Goal: Task Accomplishment & Management: Manage account settings

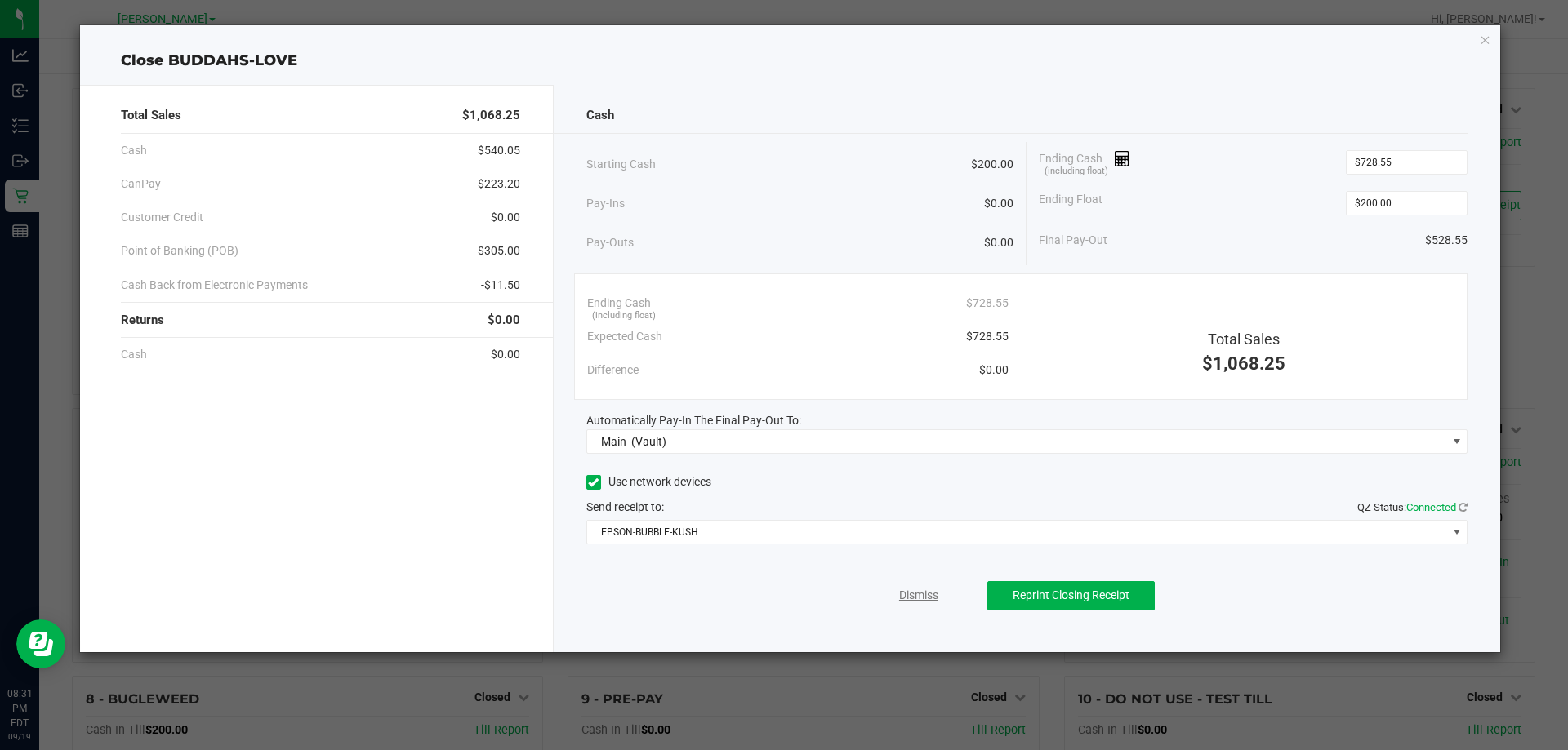
click at [934, 604] on link "Dismiss" at bounding box center [918, 596] width 39 height 17
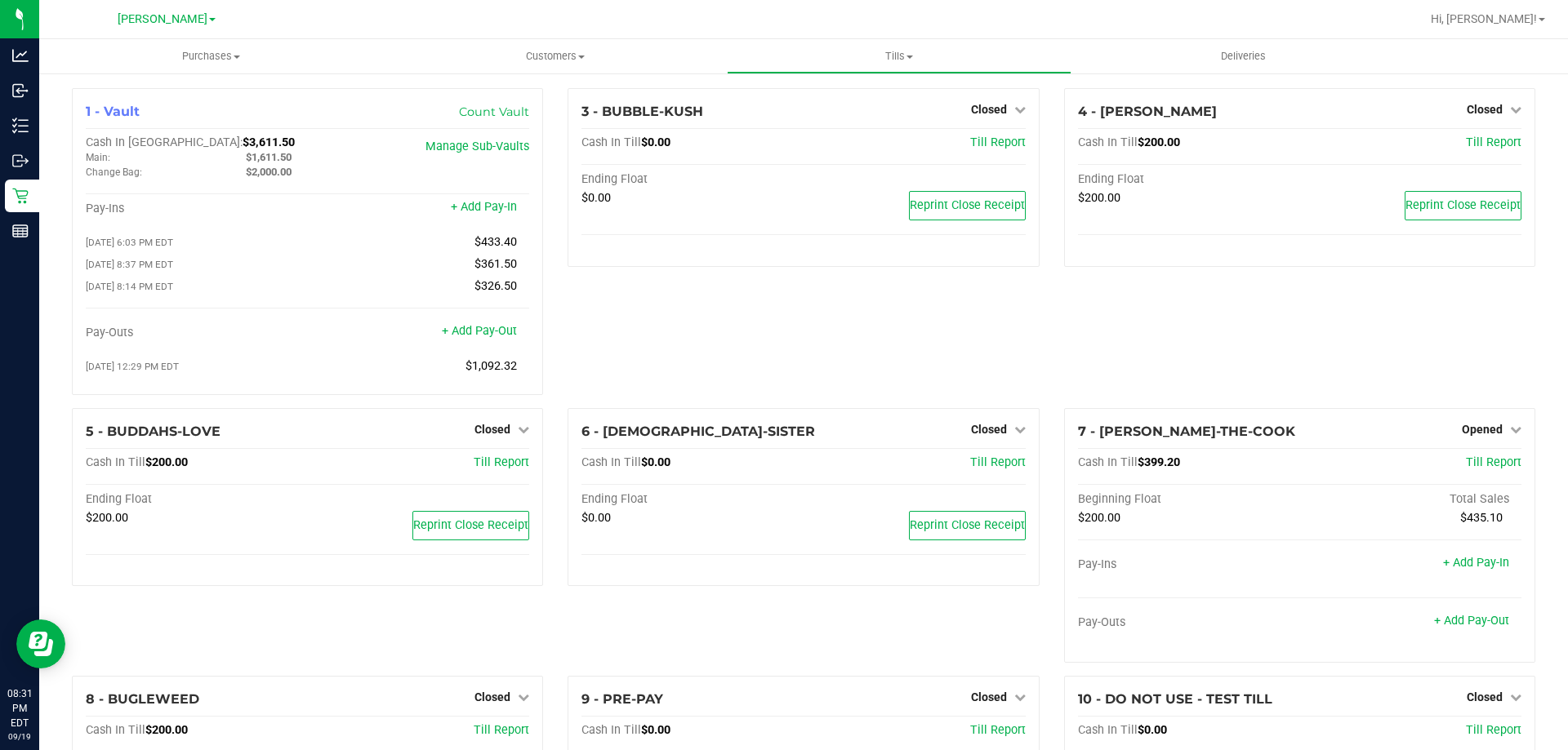
click at [1169, 373] on div "4 - [PERSON_NAME] Closed Open Till Cash In Till $200.00 Till Report Ending Floa…" at bounding box center [1299, 248] width 496 height 320
click at [1471, 426] on div "Opened" at bounding box center [1492, 429] width 60 height 20
click at [1480, 436] on span "Opened" at bounding box center [1482, 430] width 41 height 13
click at [1470, 470] on link "Close Till" at bounding box center [1483, 463] width 44 height 13
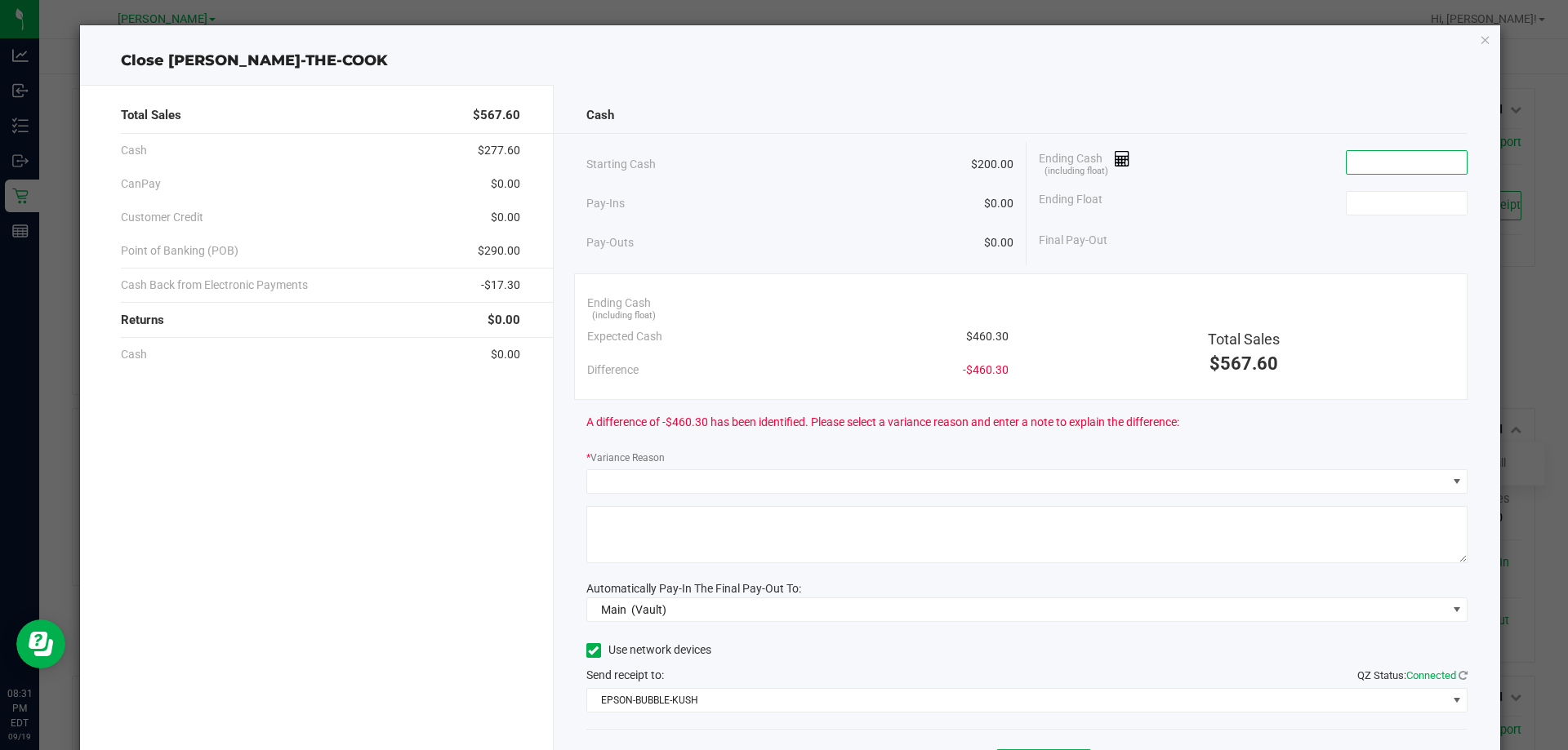
click at [1393, 170] on input at bounding box center [1406, 162] width 120 height 23
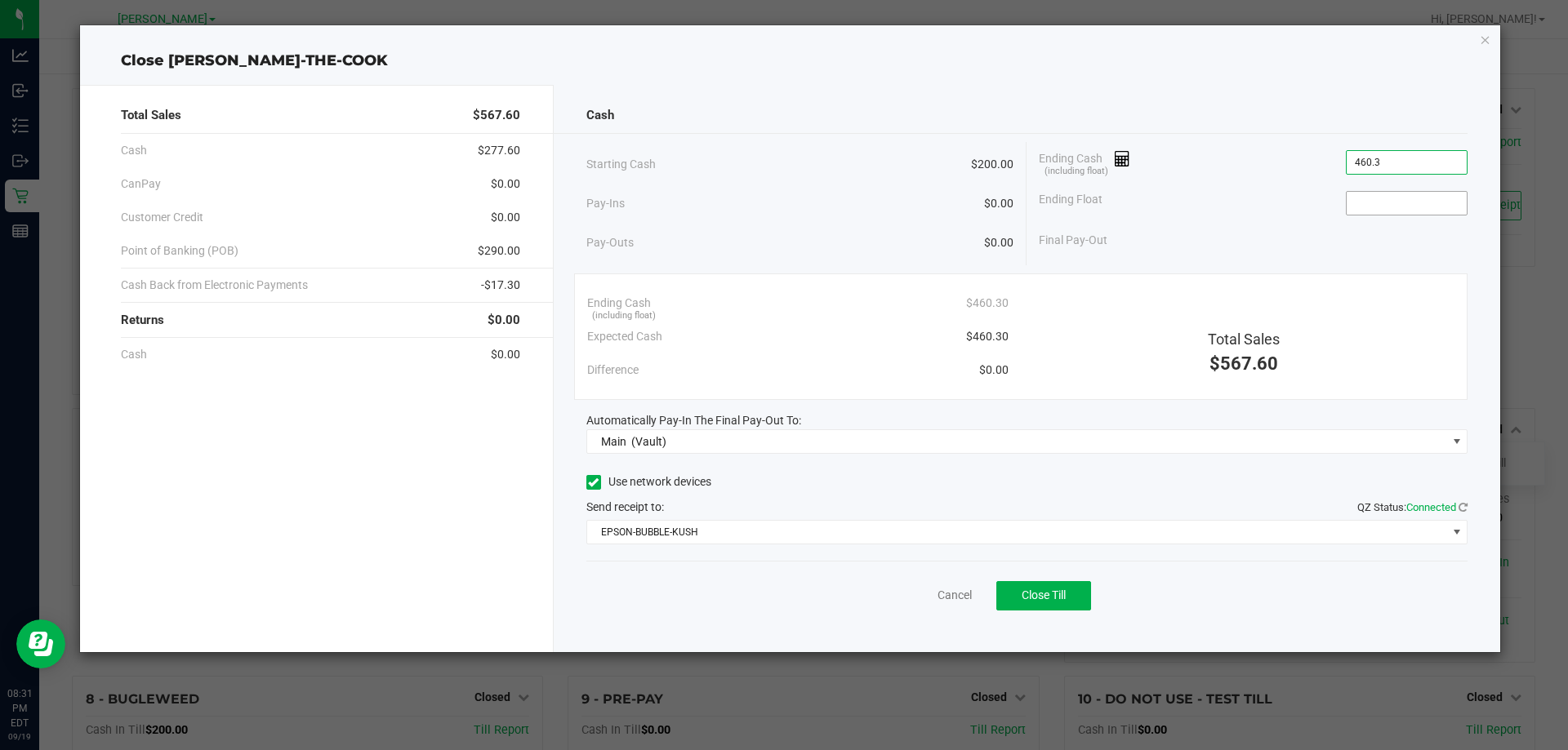
type input "$460.30"
click at [1379, 200] on input at bounding box center [1406, 203] width 120 height 23
type input "$200.00"
click at [1102, 216] on div "Ending Float $200.00" at bounding box center [1253, 204] width 429 height 41
click at [1020, 598] on button "Close Till" at bounding box center [1044, 596] width 95 height 30
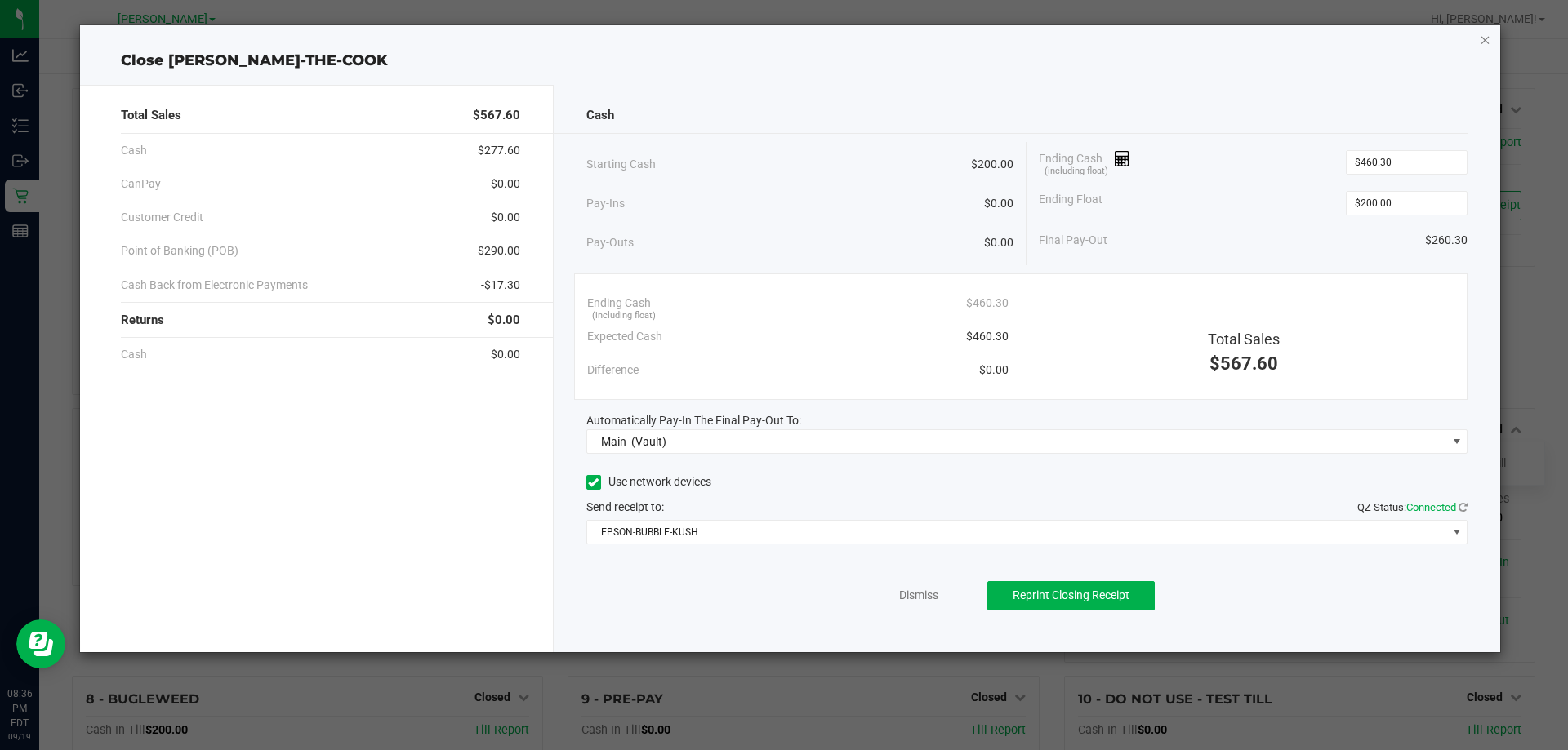
click at [1483, 47] on icon "button" at bounding box center [1485, 39] width 11 height 20
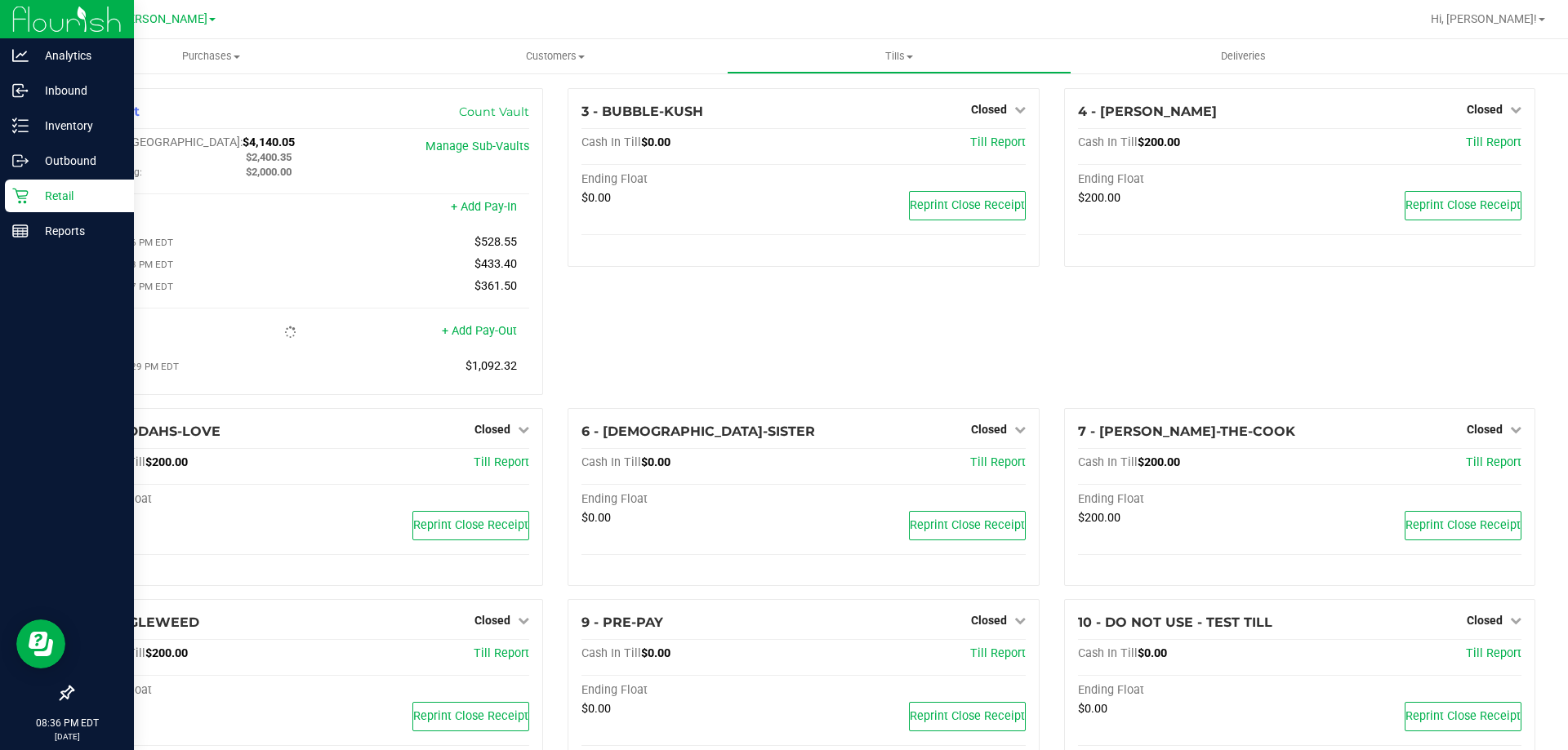
click at [88, 191] on p "Retail" at bounding box center [77, 195] width 98 height 20
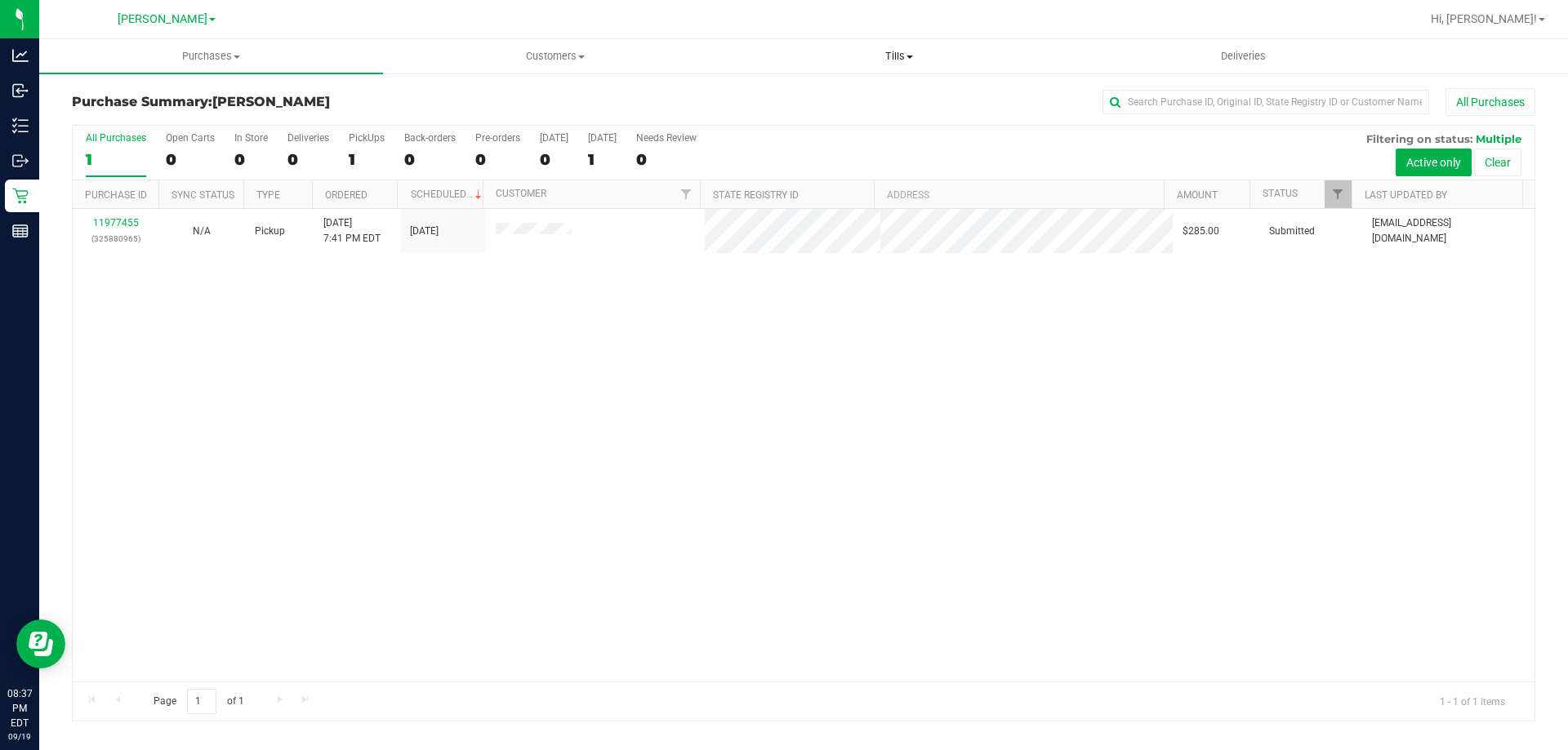
click at [881, 55] on span "Tills" at bounding box center [899, 57] width 342 height 15
click at [819, 103] on span "Manage tills" at bounding box center [782, 98] width 110 height 14
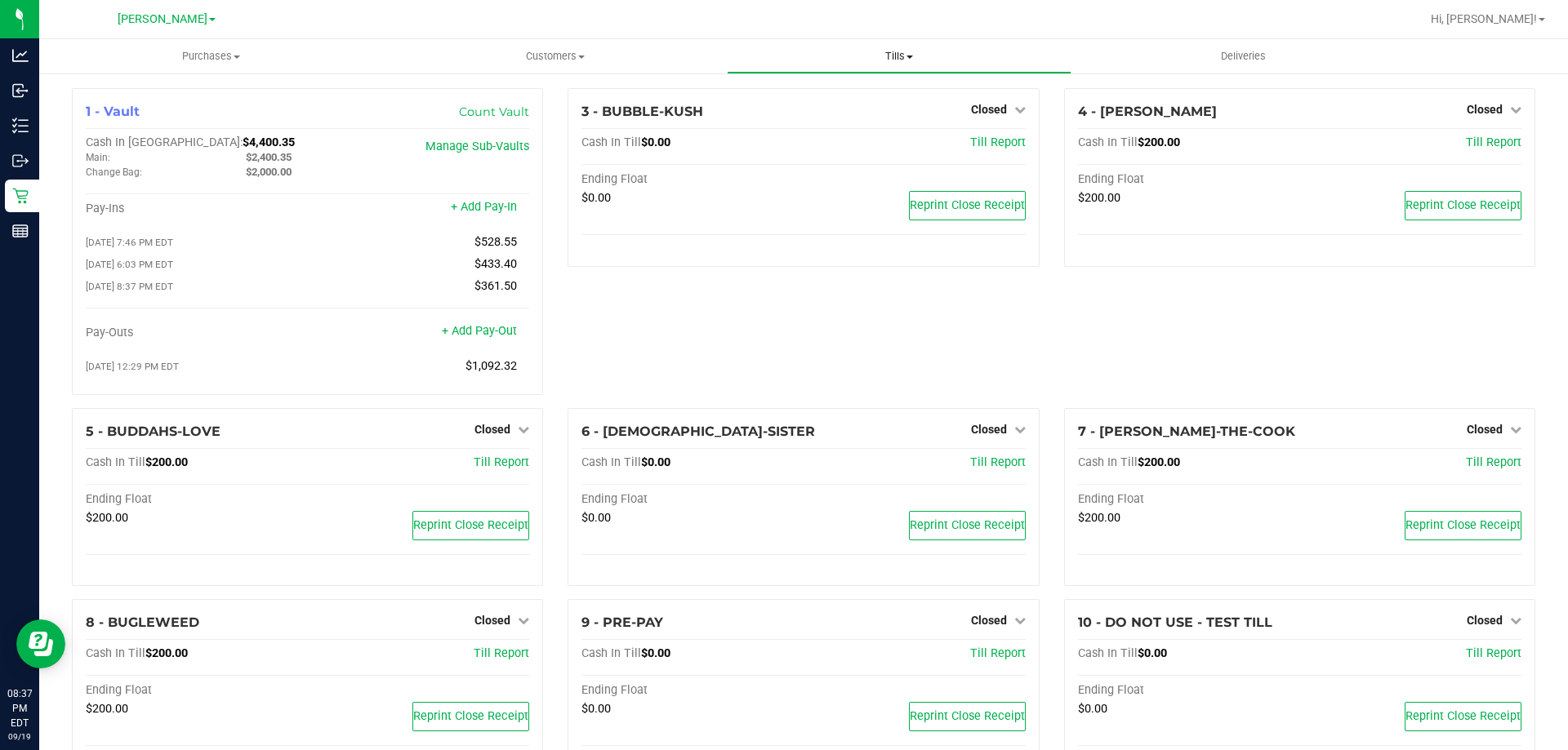
click at [886, 62] on span "Tills" at bounding box center [899, 57] width 342 height 15
click at [838, 127] on li "Reconcile e-payments" at bounding box center [898, 118] width 343 height 20
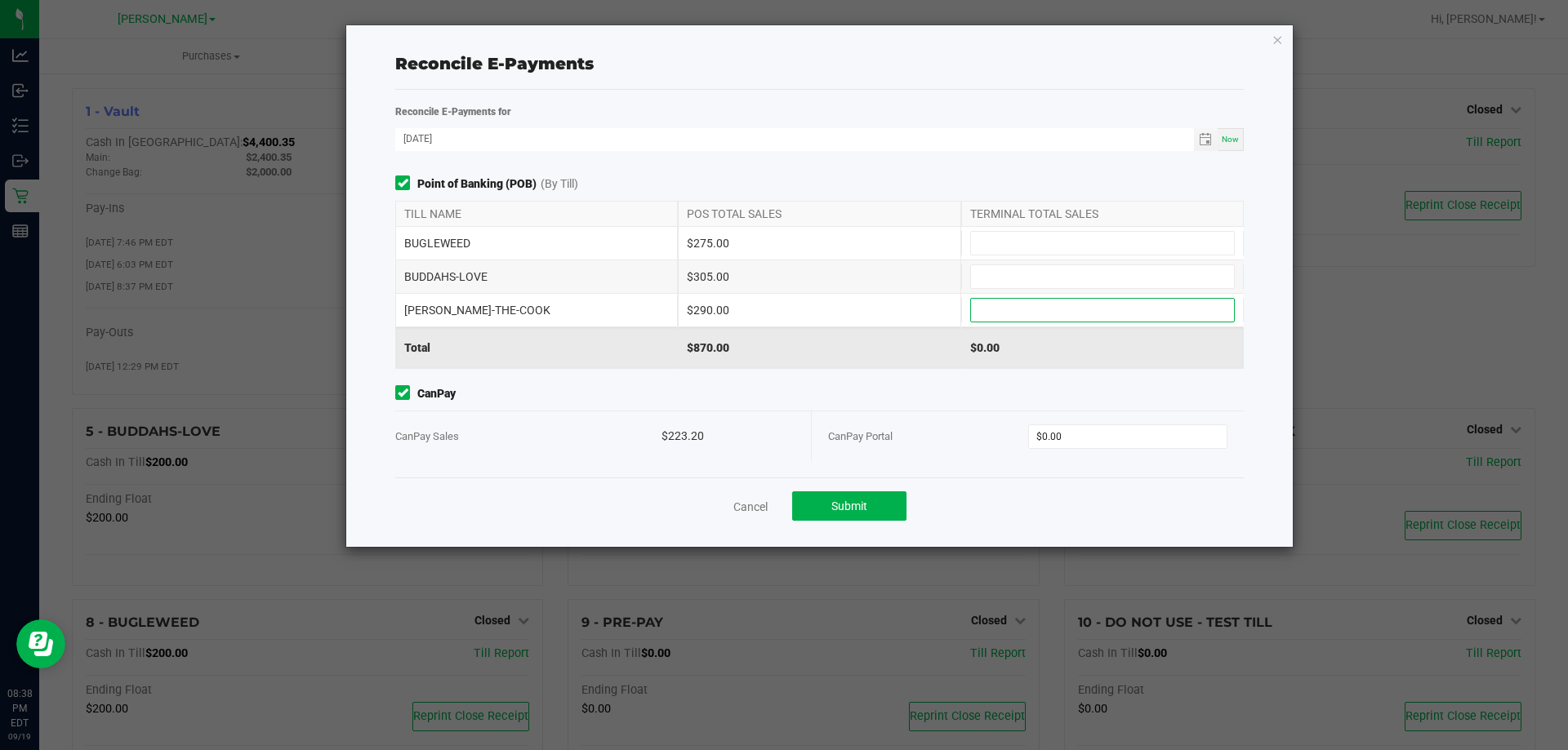
click at [995, 300] on input at bounding box center [1102, 310] width 263 height 23
type input "$290.00"
click at [1011, 244] on input at bounding box center [1102, 243] width 263 height 23
click at [1017, 275] on input at bounding box center [1102, 276] width 263 height 23
type input "$305.00"
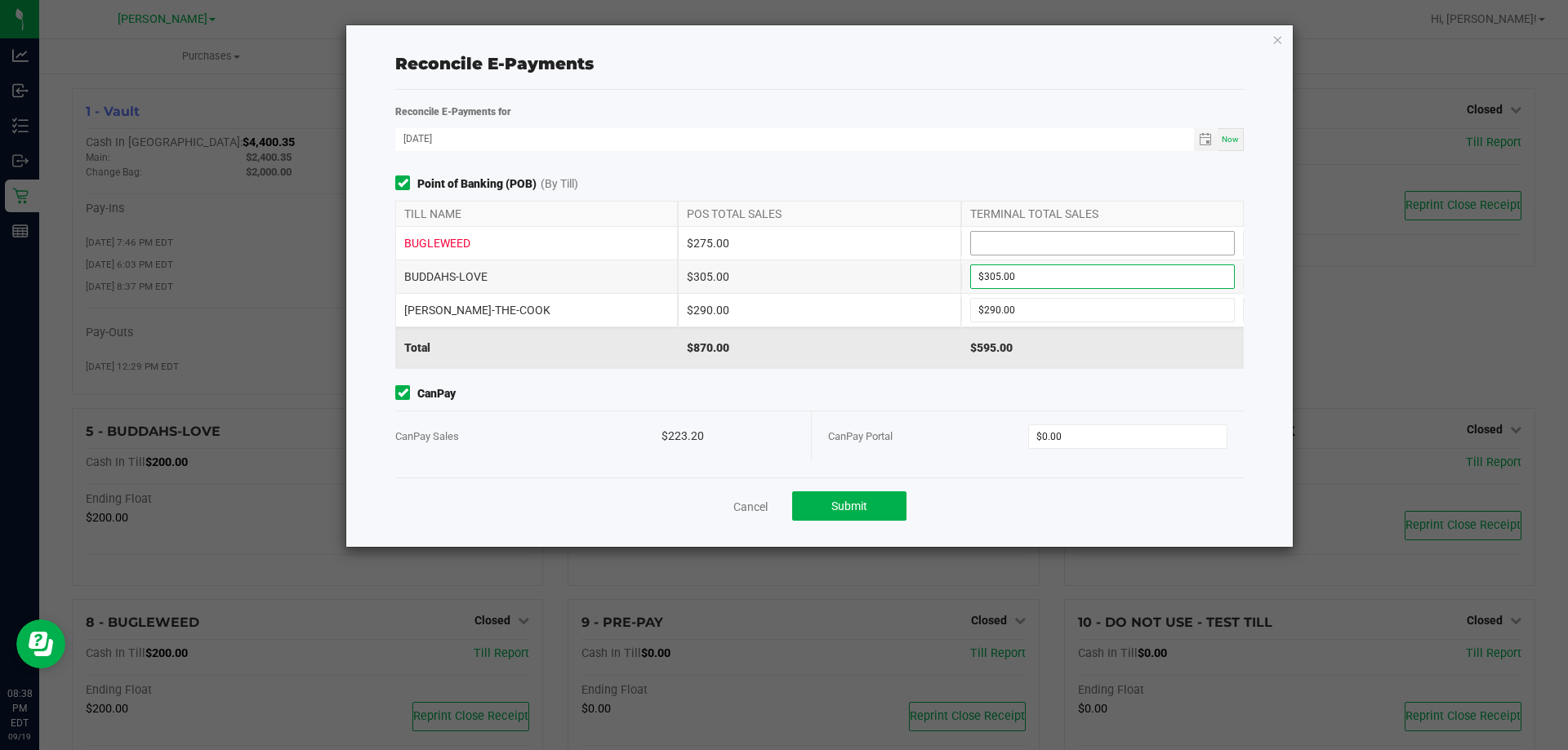
click at [1012, 240] on input at bounding box center [1102, 243] width 263 height 23
type input "$275.00"
click at [1110, 435] on input "0" at bounding box center [1128, 436] width 198 height 23
click at [839, 500] on span "Submit" at bounding box center [849, 506] width 36 height 13
type input "$223.20"
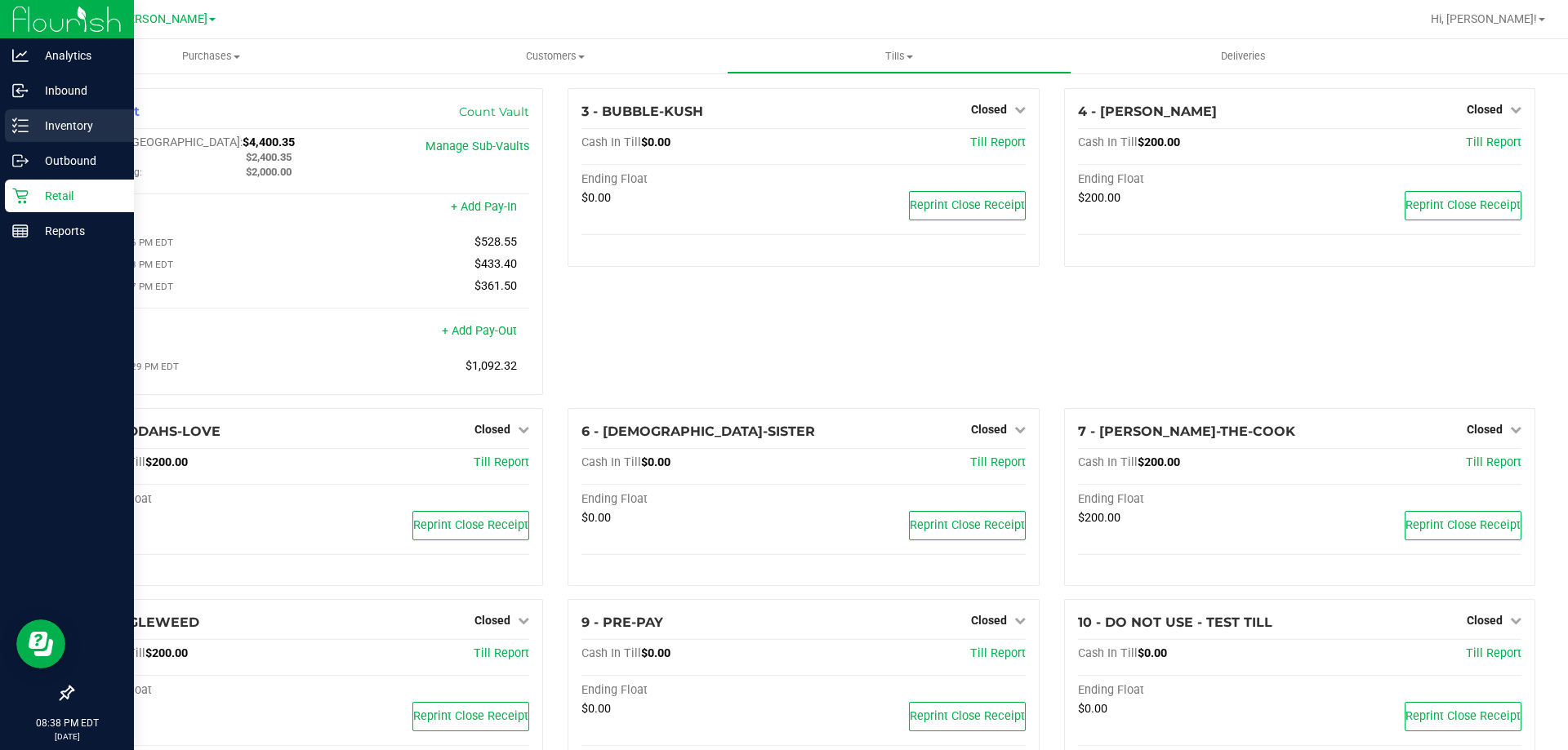
click at [42, 114] on div "Inventory" at bounding box center [69, 126] width 129 height 33
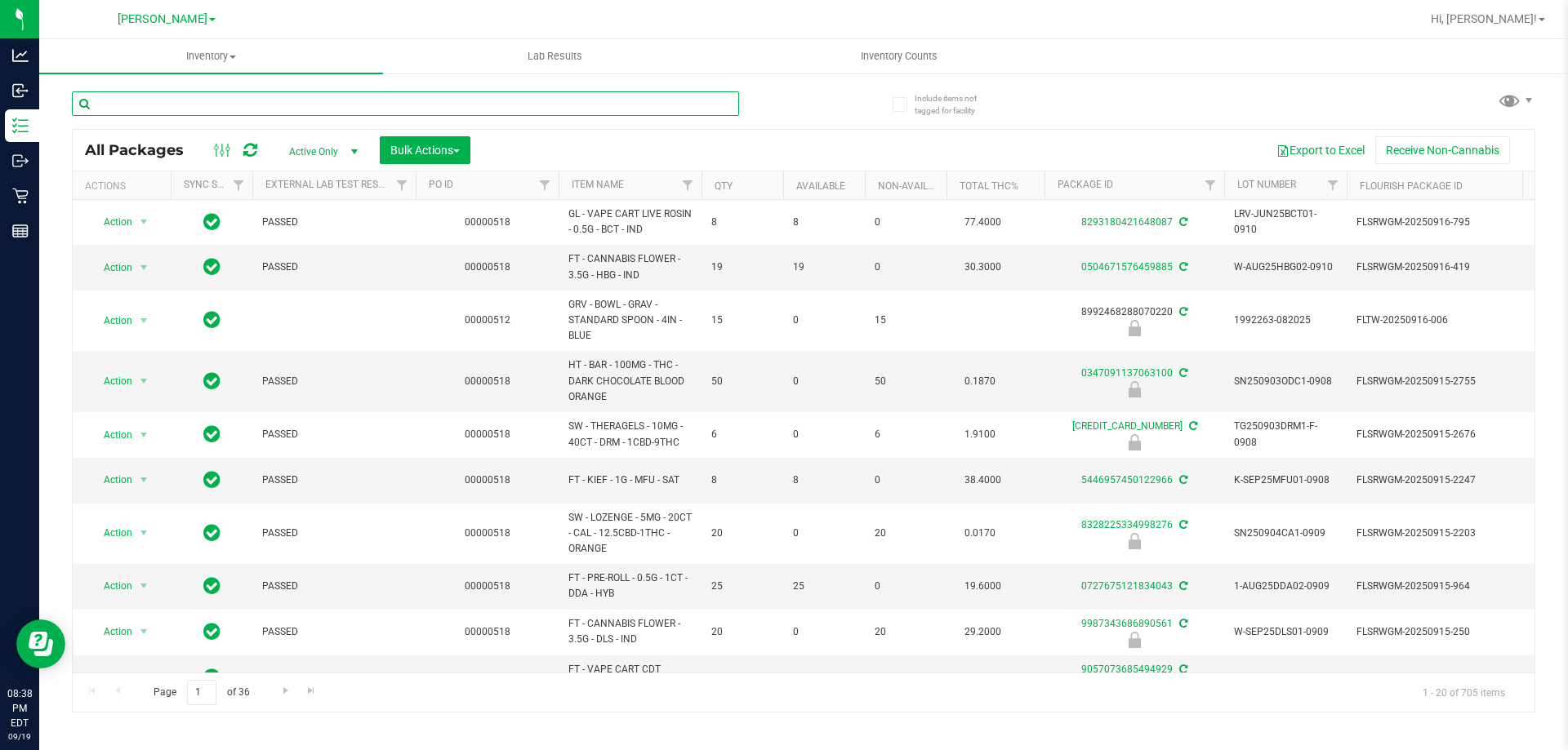
click at [386, 101] on input "text" at bounding box center [405, 103] width 667 height 24
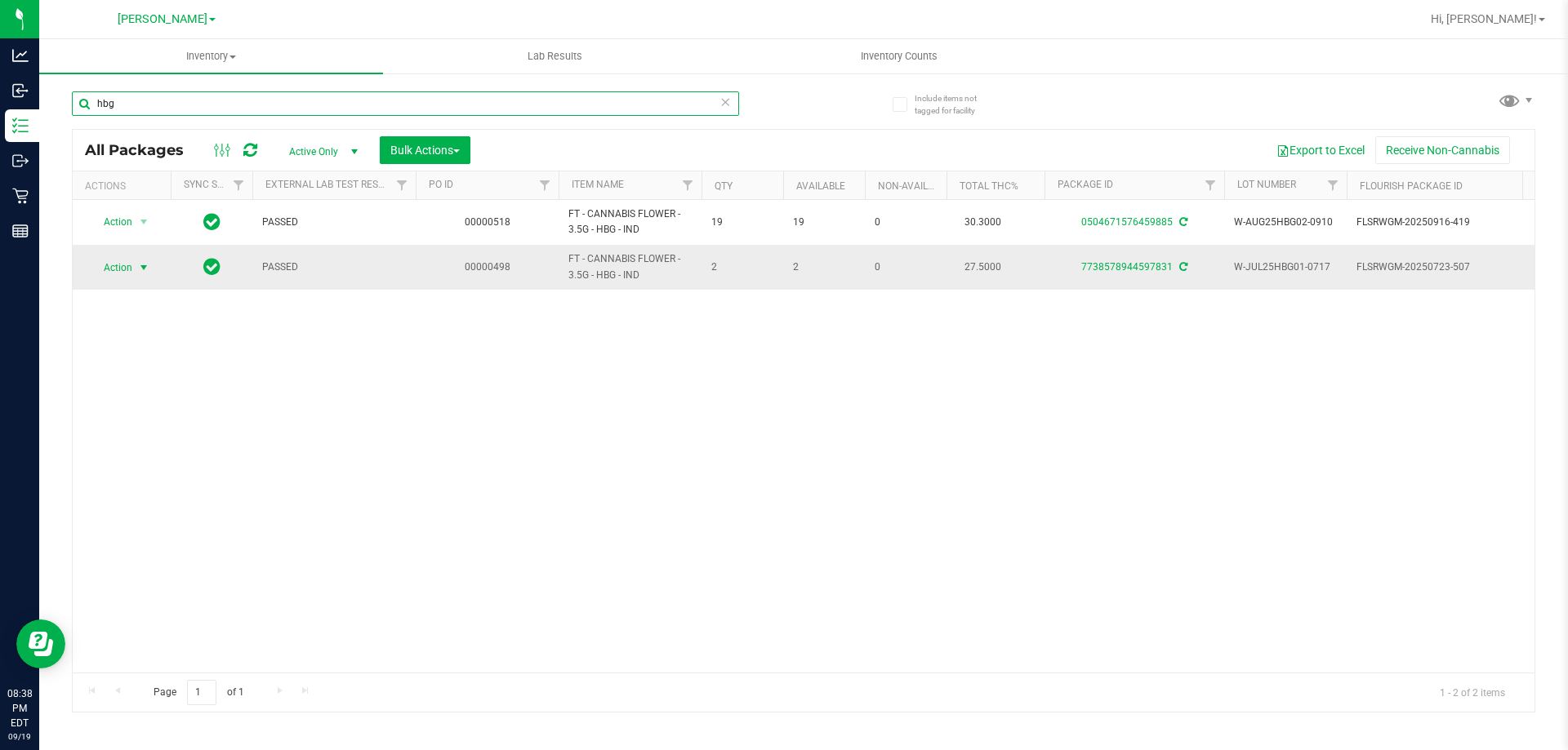
type input "hbg"
click at [139, 262] on span "select" at bounding box center [143, 268] width 13 height 13
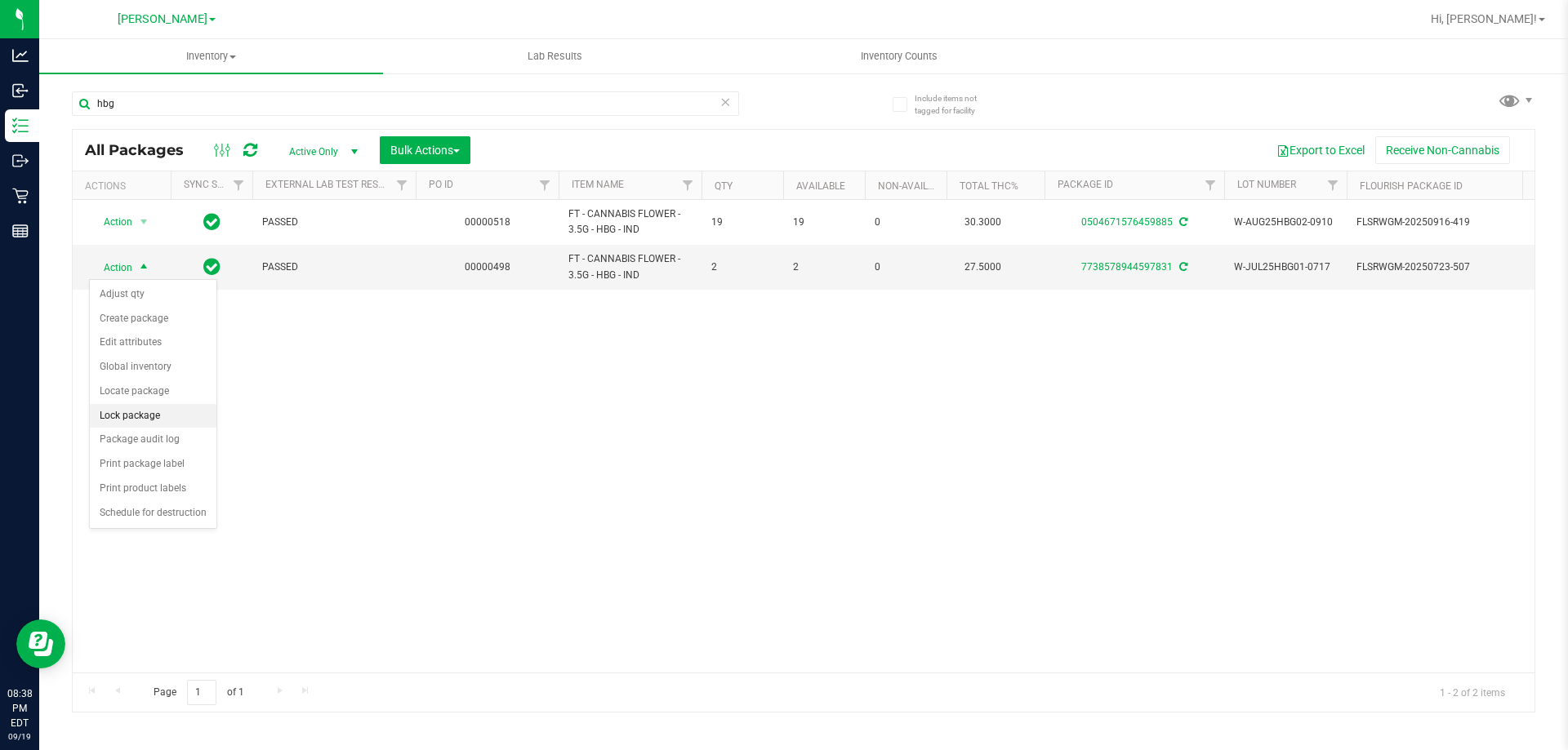
click at [114, 420] on li "Lock package" at bounding box center [154, 416] width 127 height 24
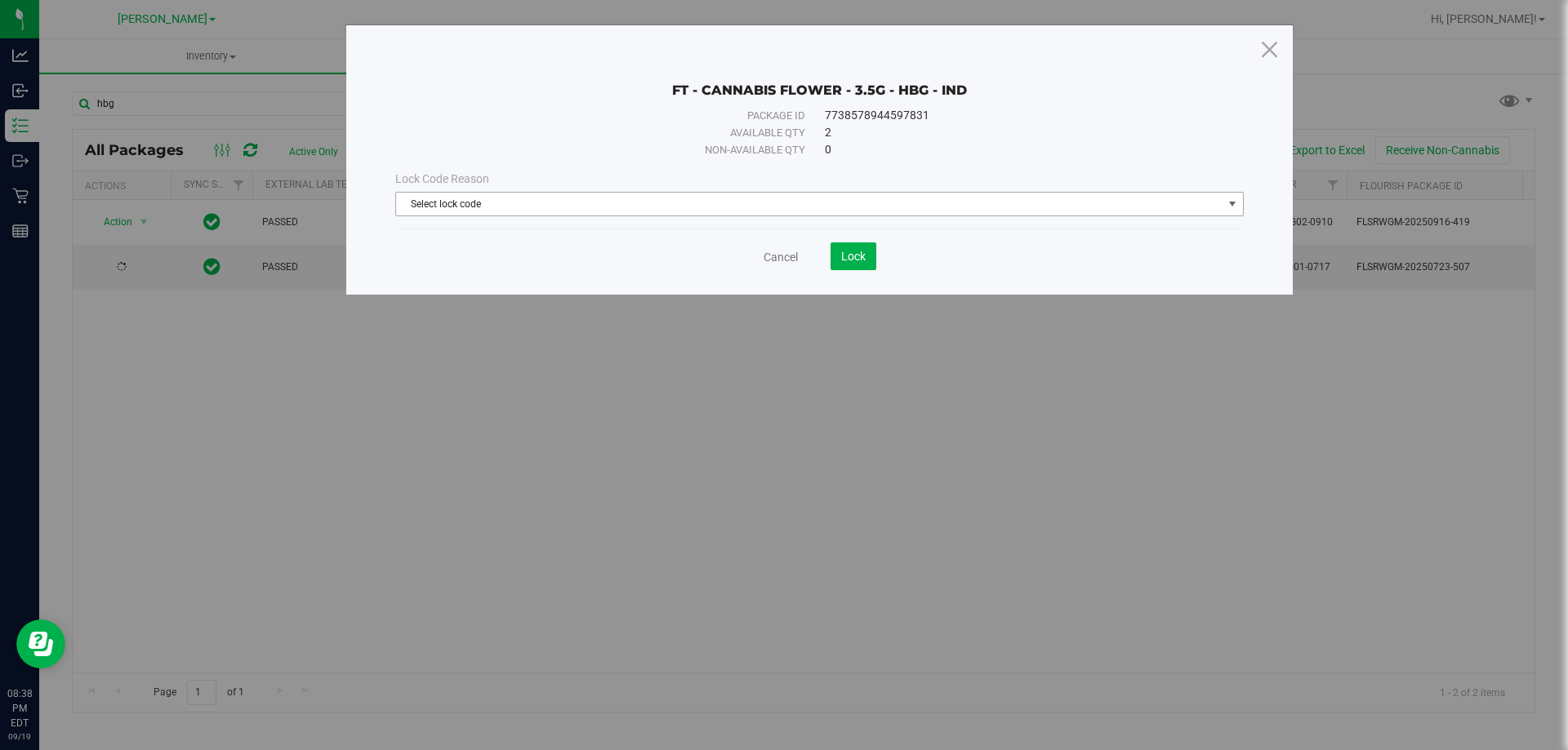
click at [569, 210] on span "Select lock code" at bounding box center [810, 204] width 826 height 23
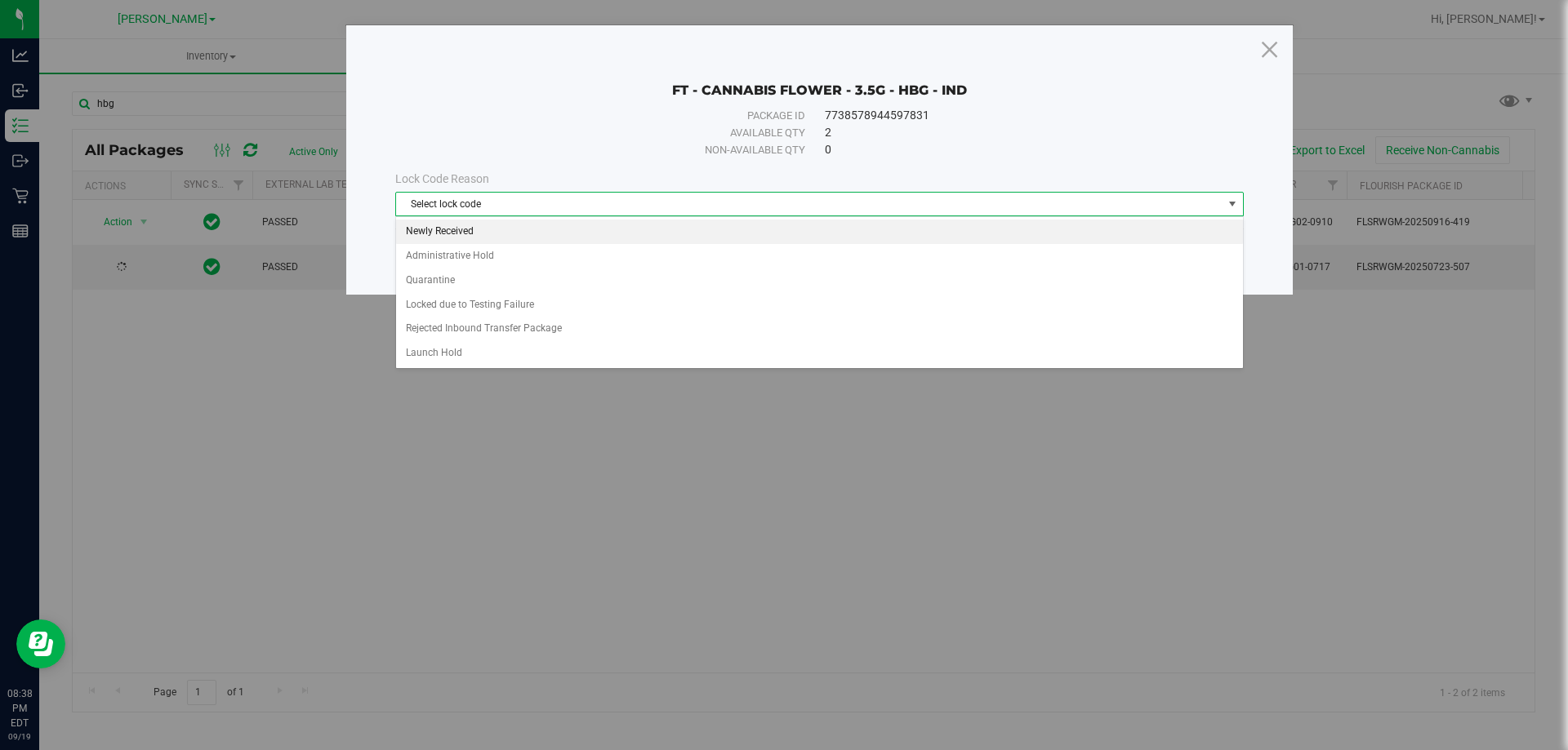
click at [446, 237] on li "Newly Received" at bounding box center [820, 232] width 847 height 24
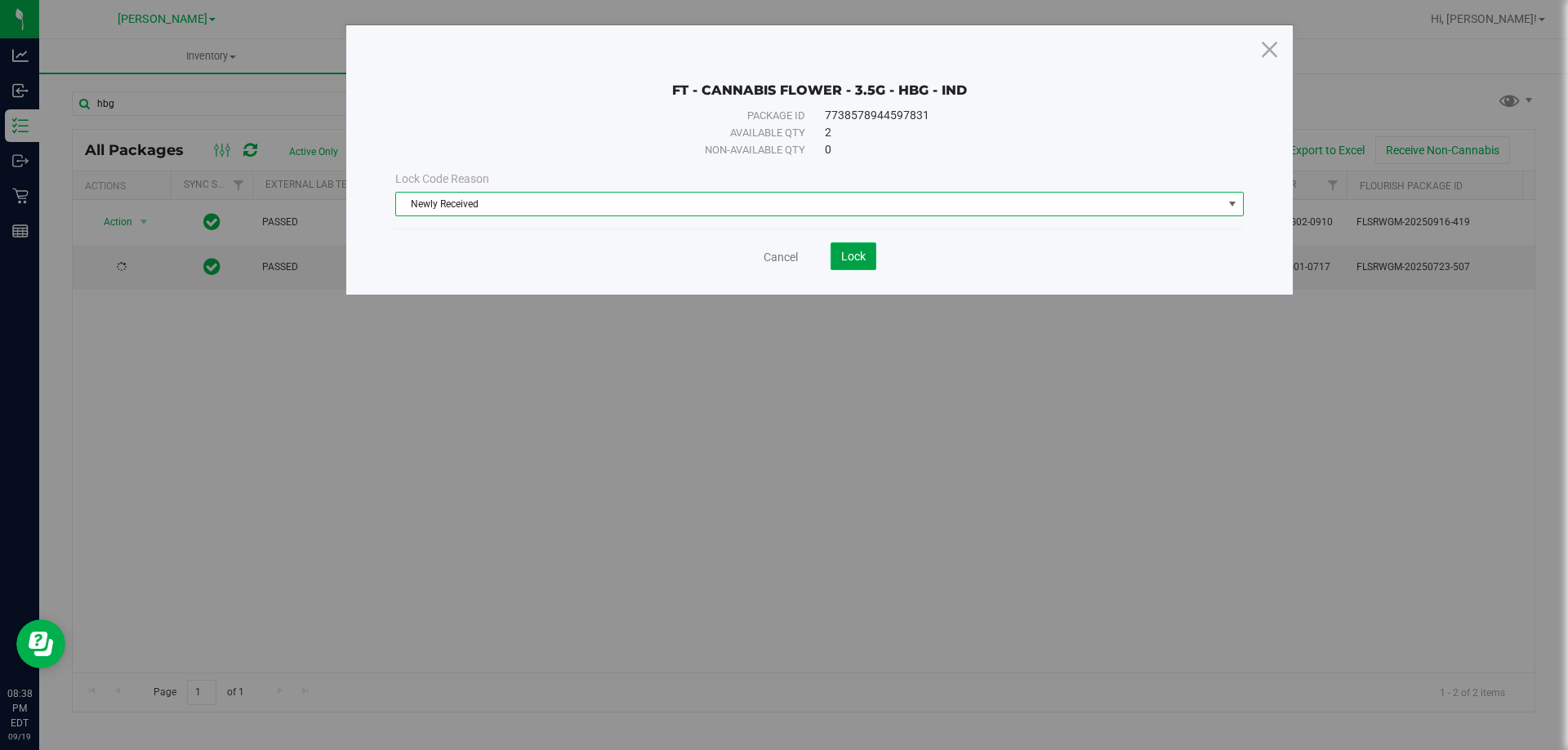
click at [841, 250] on span "Lock" at bounding box center [853, 257] width 24 height 13
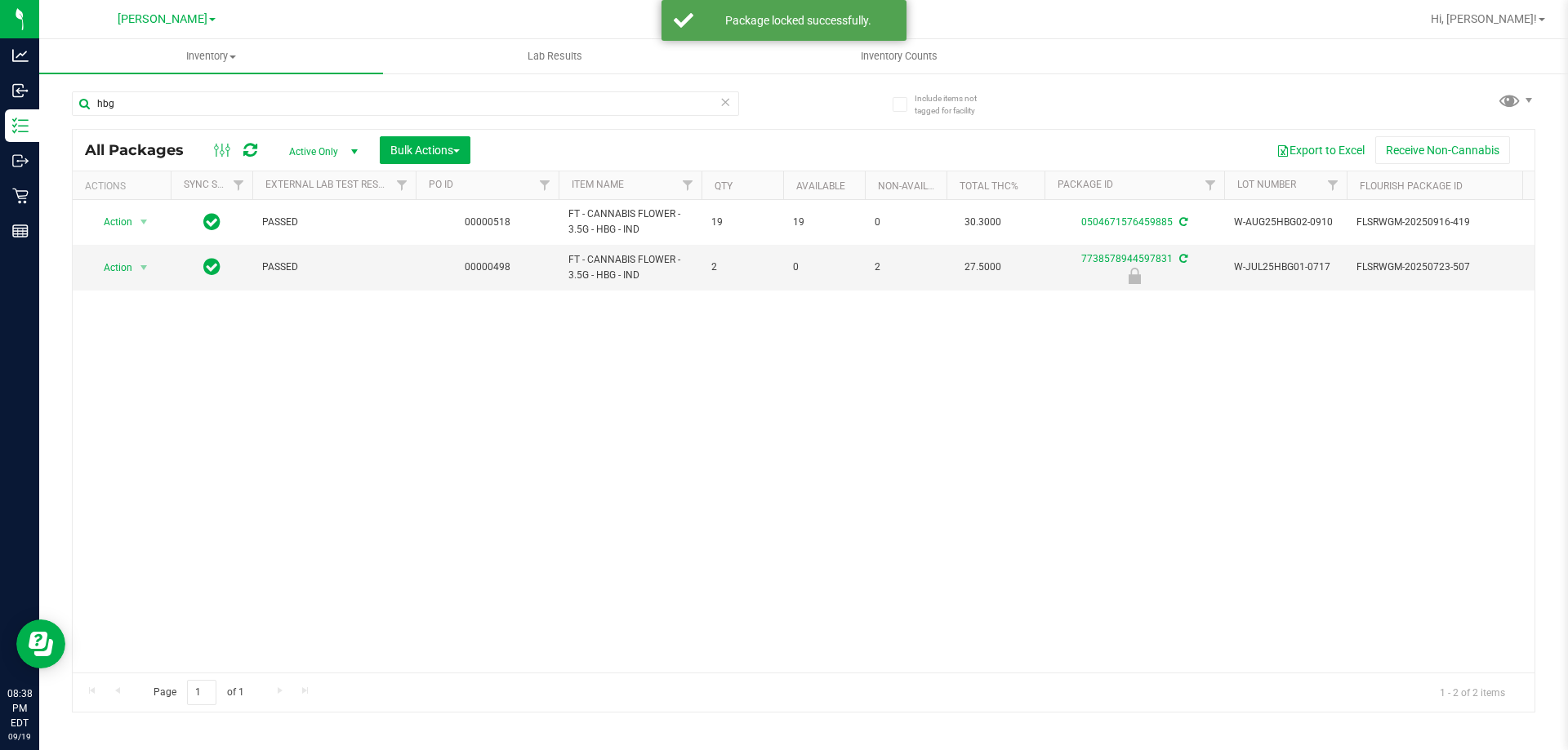
click at [755, 417] on div "Action Action Adjust qty Create package Edit attributes Global inventory Locate…" at bounding box center [803, 436] width 1462 height 473
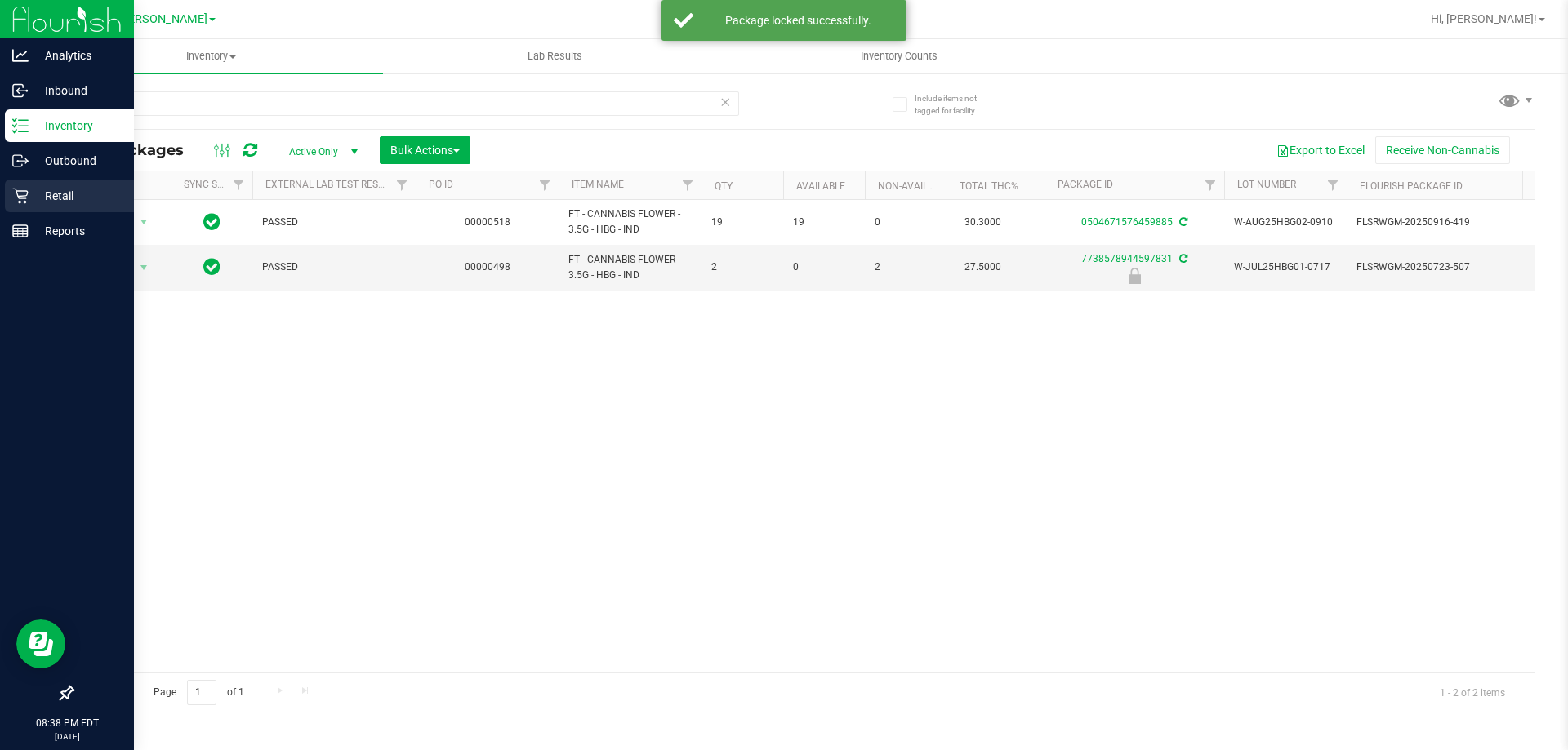
click at [26, 196] on icon at bounding box center [20, 196] width 16 height 16
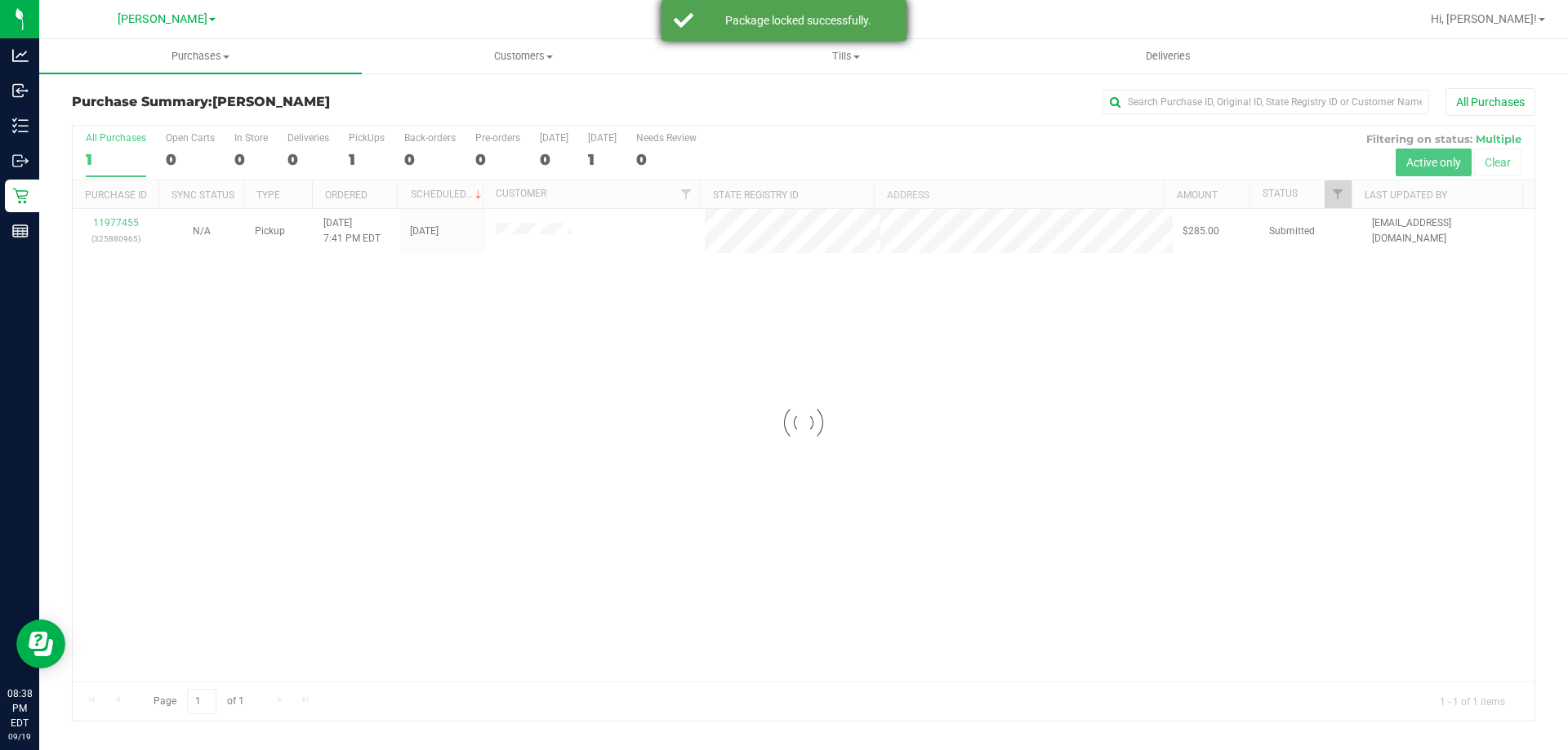
click at [821, 26] on div "Package locked successfully." at bounding box center [798, 20] width 192 height 17
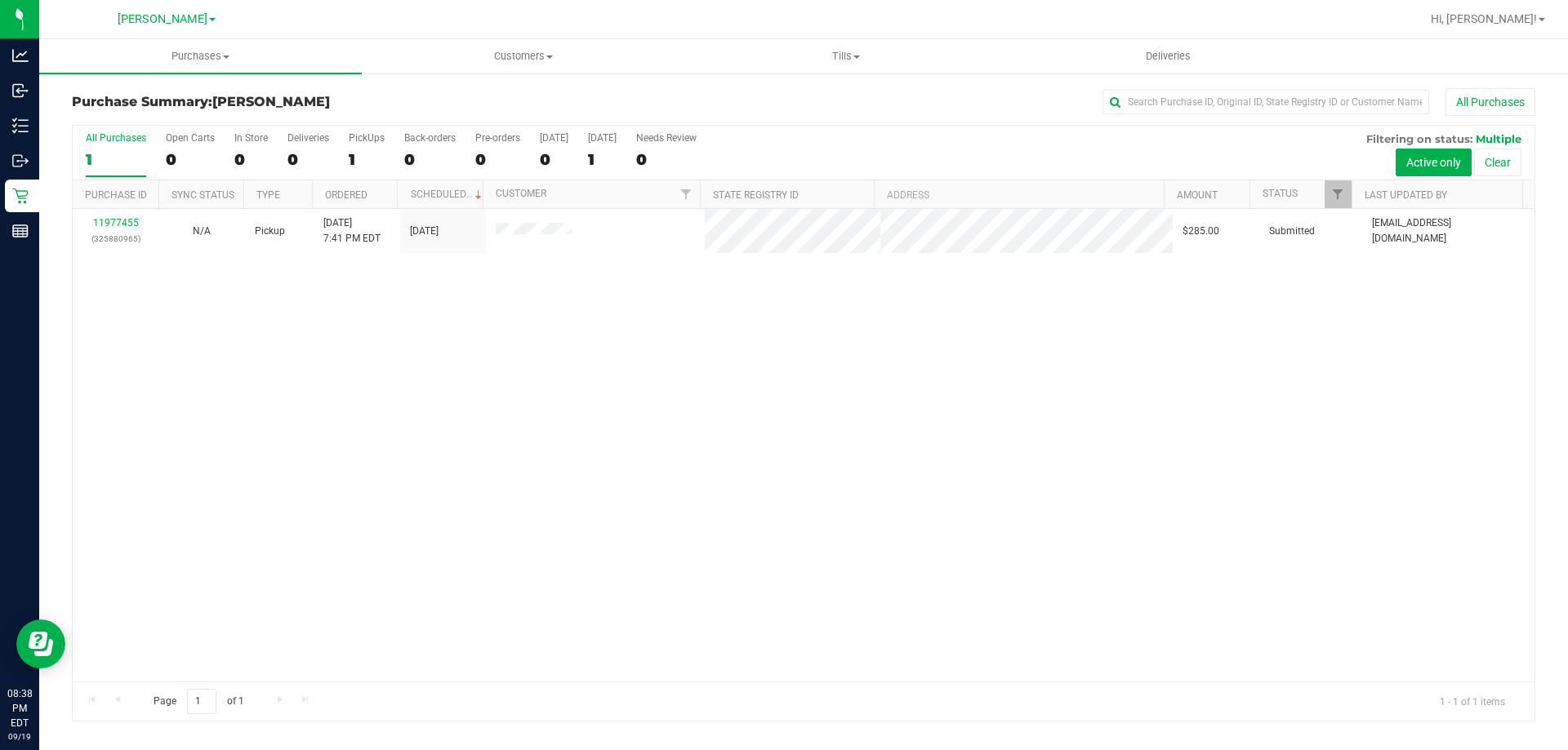
click at [860, 306] on div "11977455 (325880965) N/A Pickup [DATE] 7:41 PM EDT 9/20/2025 $285.00 Submitted …" at bounding box center [803, 446] width 1462 height 473
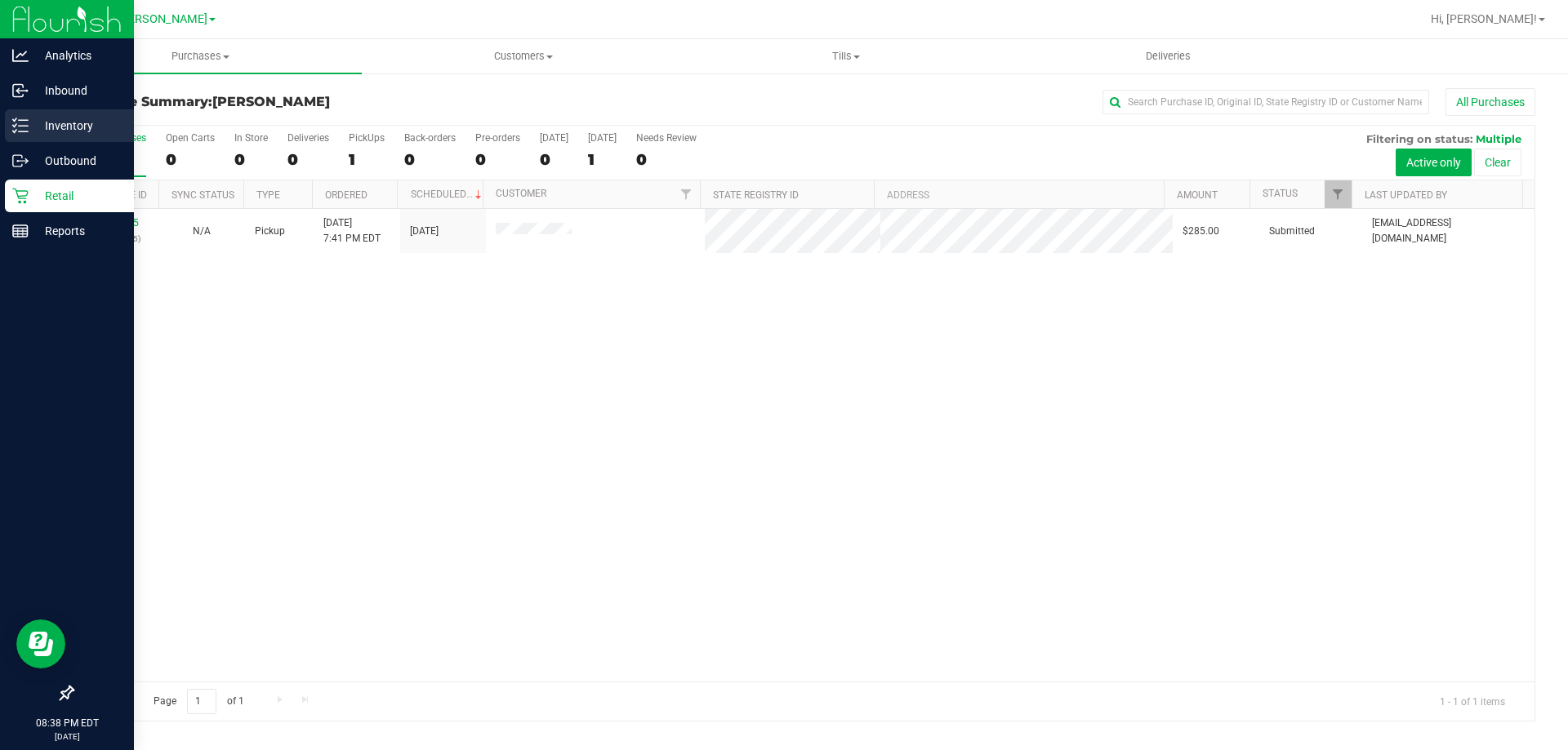
click at [31, 124] on p "Inventory" at bounding box center [77, 126] width 98 height 20
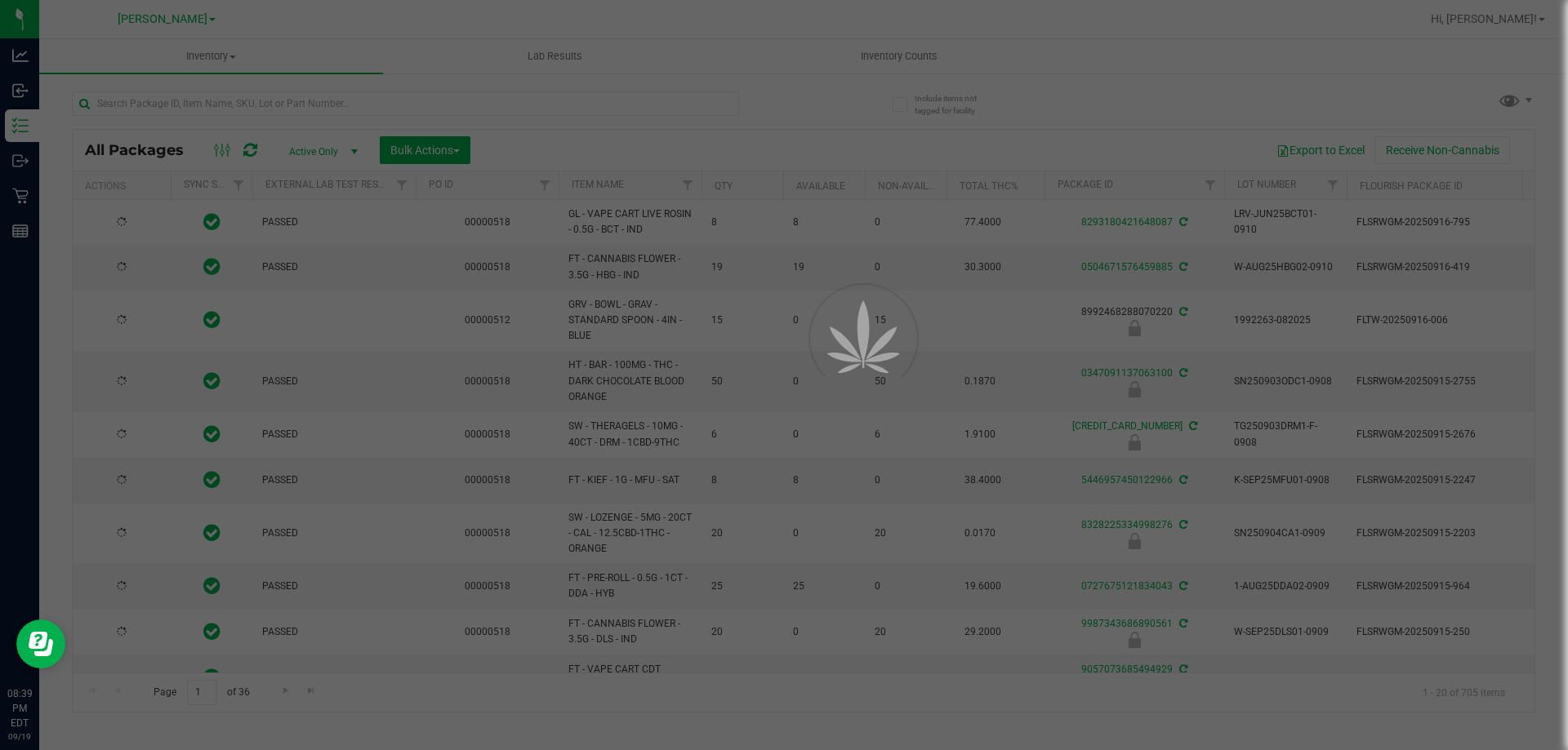
click at [872, 48] on div at bounding box center [784, 375] width 1568 height 750
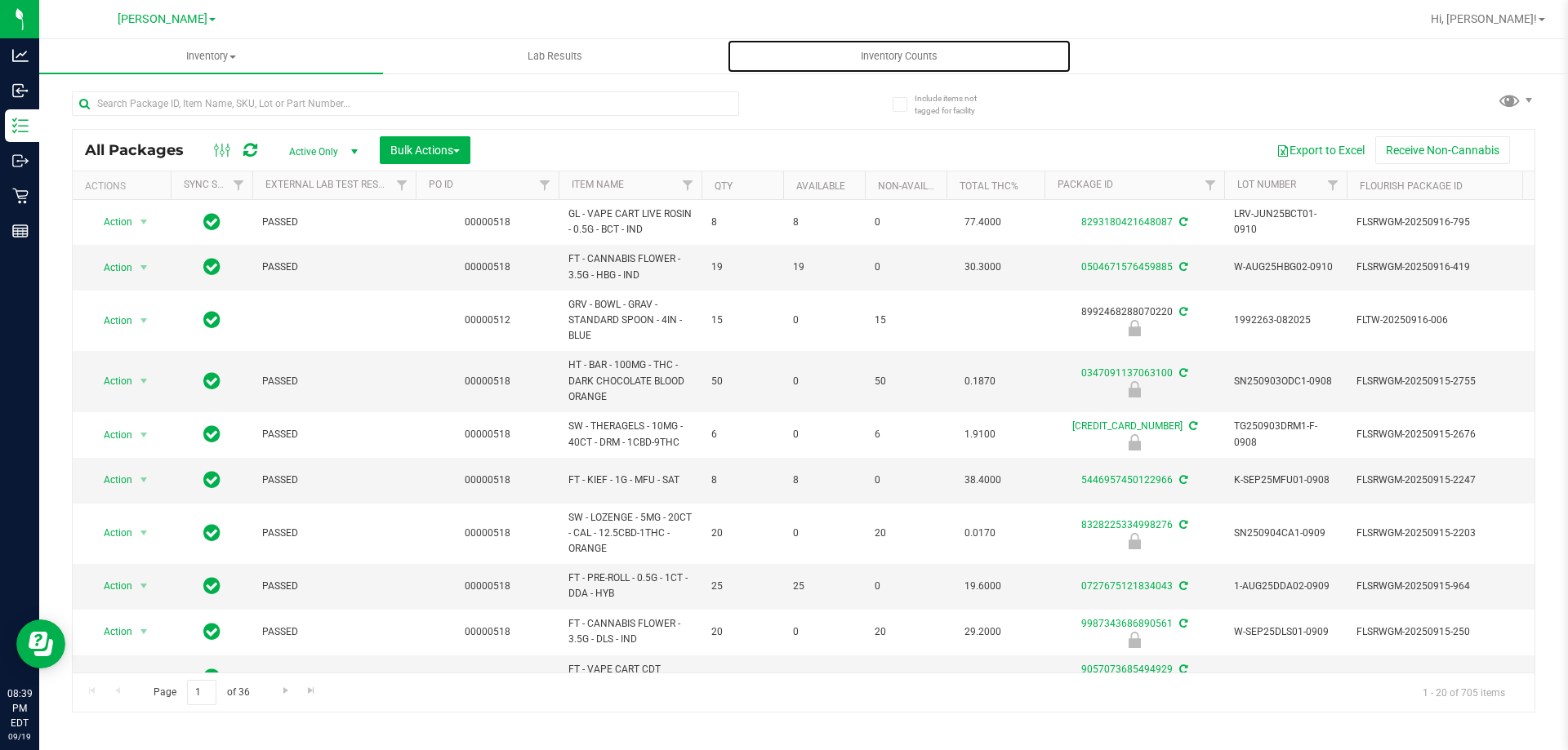
click at [872, 48] on uib-tab-heading "Inventory Counts" at bounding box center [899, 56] width 342 height 33
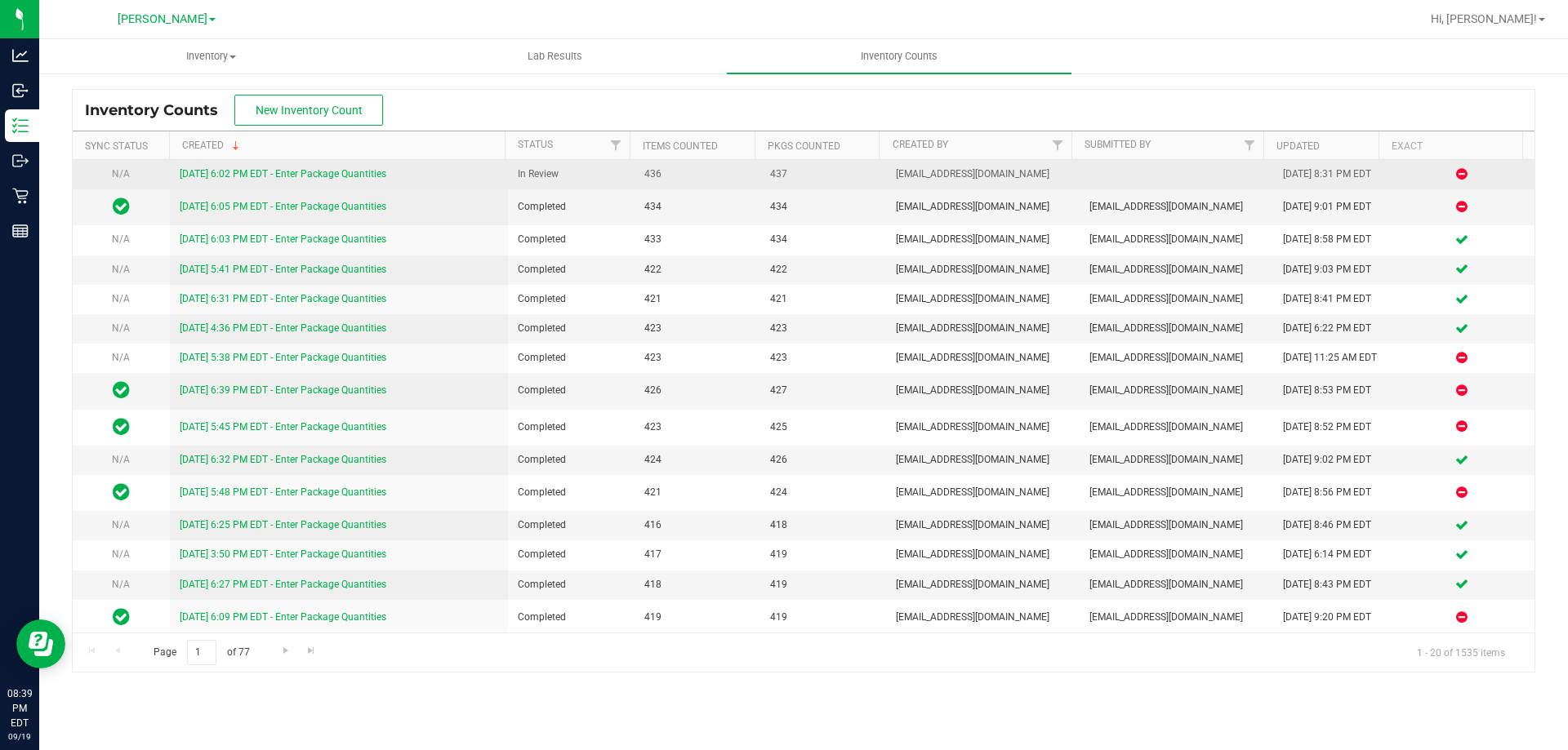
click at [280, 174] on link "[DATE] 6:02 PM EDT - Enter Package Quantities" at bounding box center [283, 174] width 207 height 11
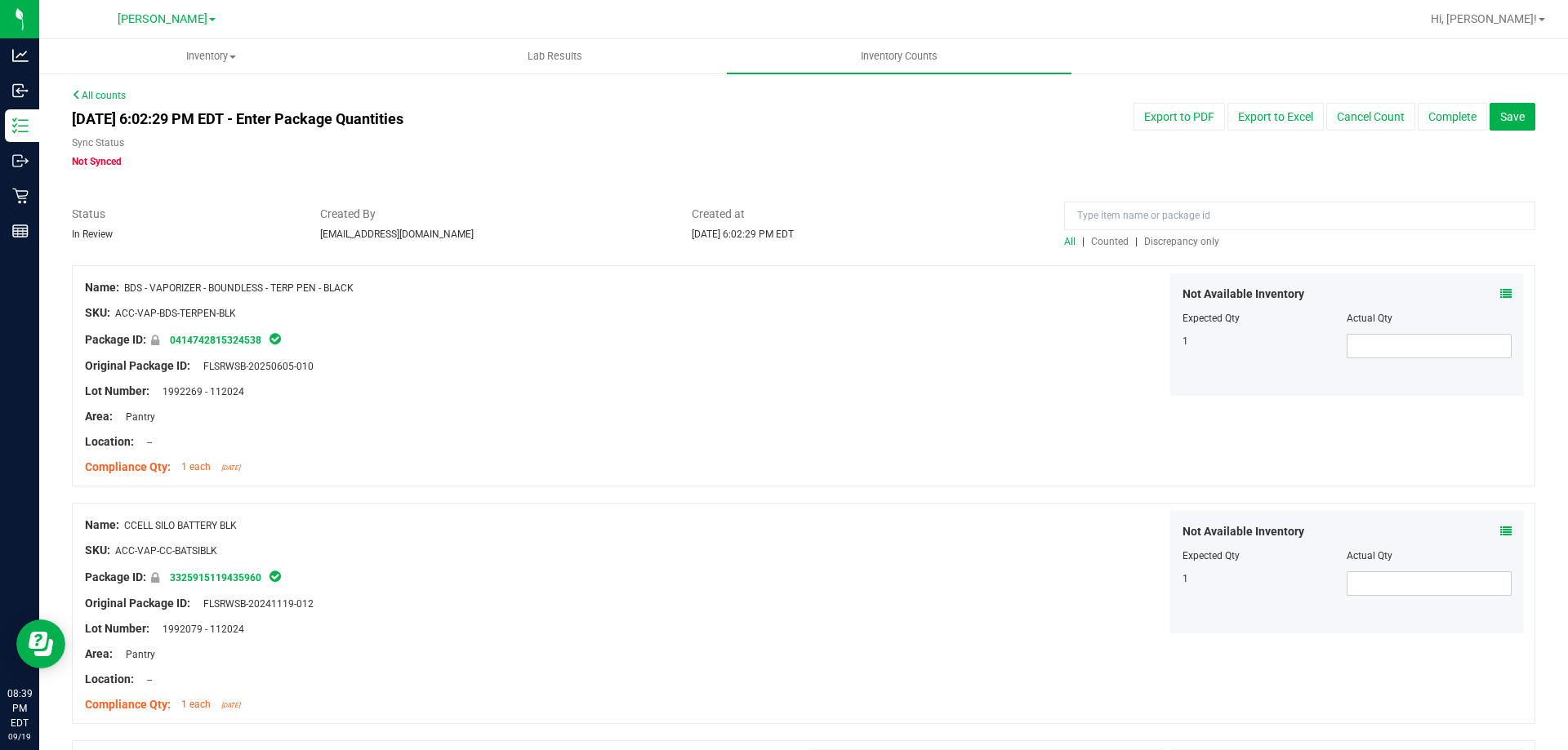
click at [1144, 244] on span "Discrepancy only" at bounding box center [1181, 242] width 75 height 11
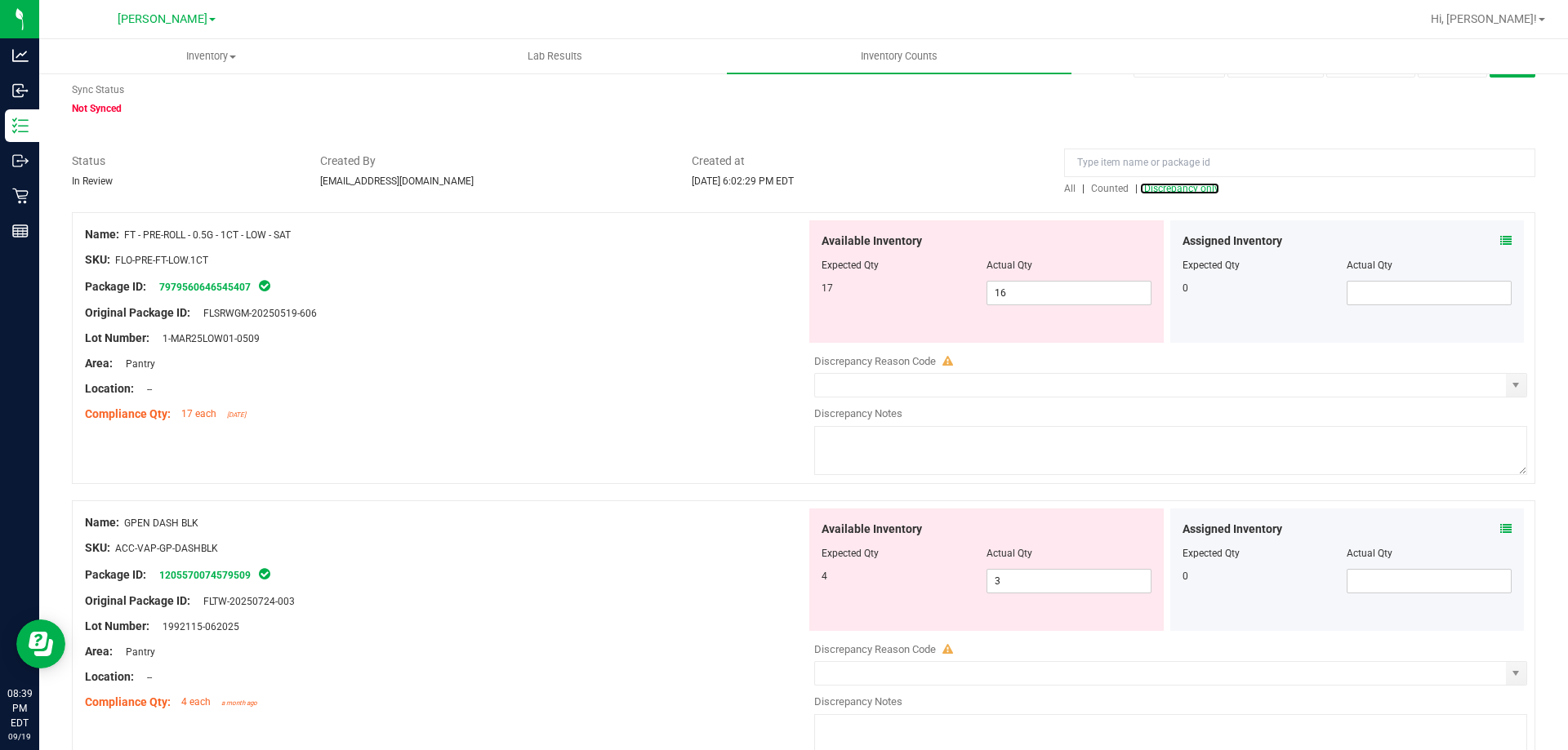
scroll to position [82, 0]
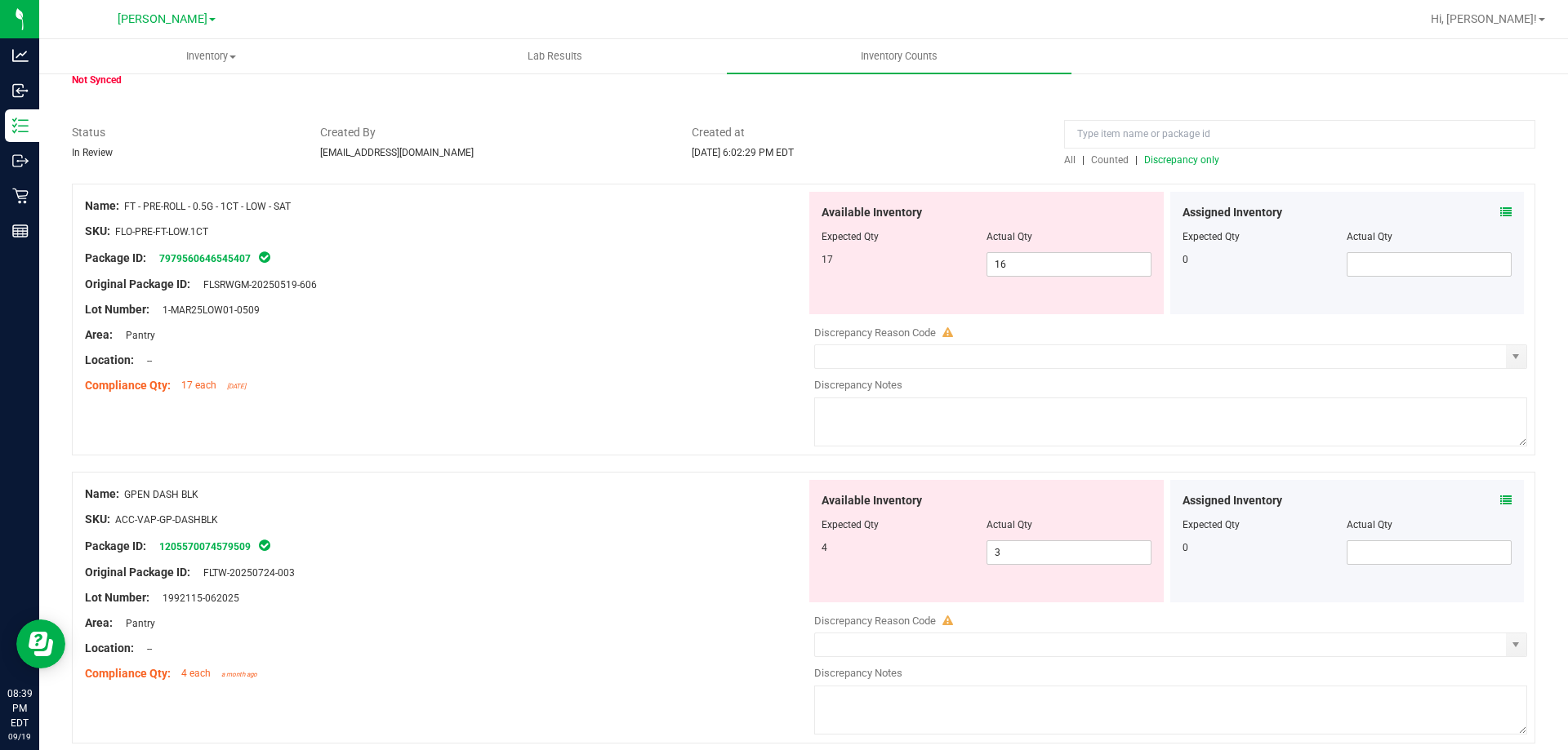
click at [1500, 211] on icon at bounding box center [1506, 212] width 11 height 11
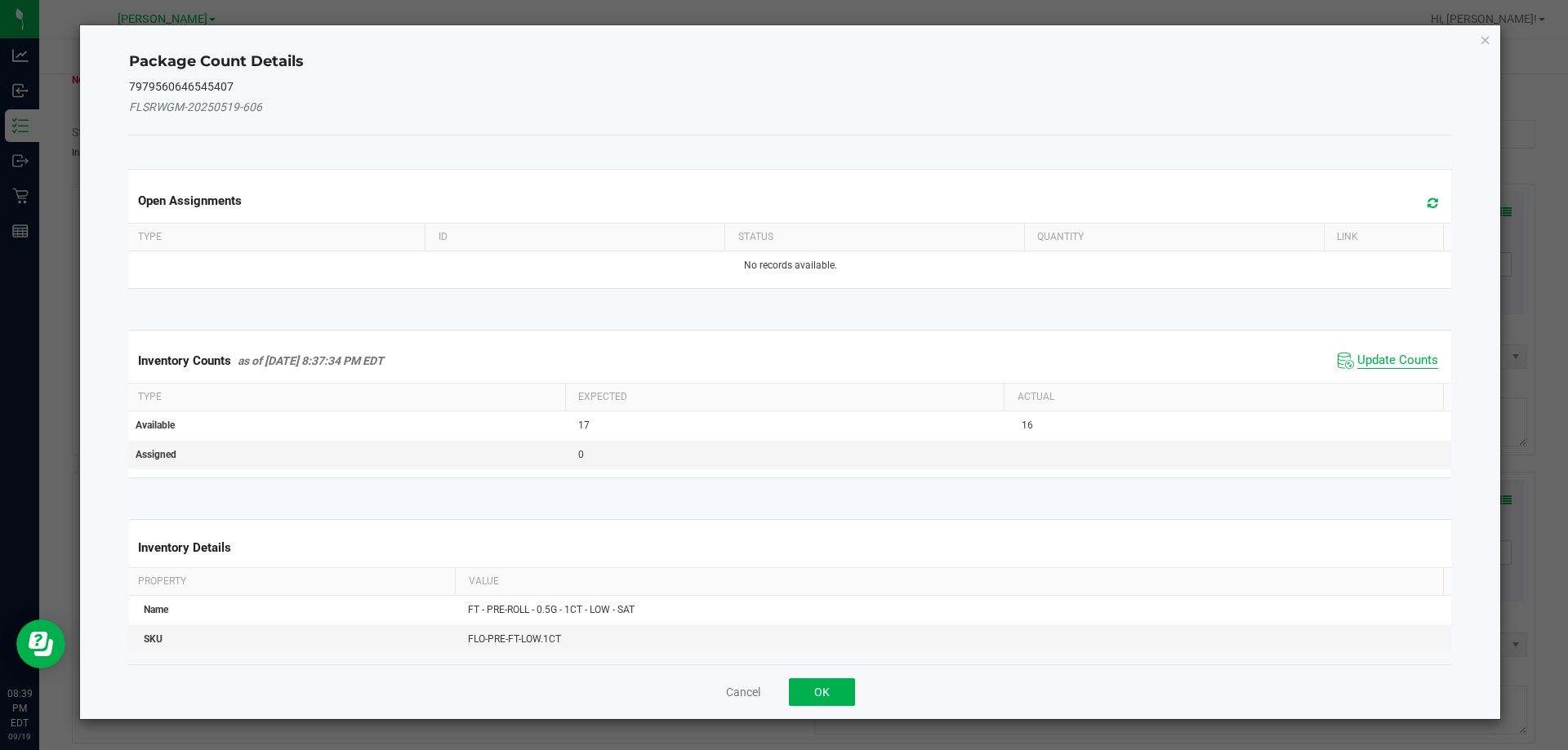
click at [1393, 363] on span "Update Counts" at bounding box center [1397, 361] width 81 height 17
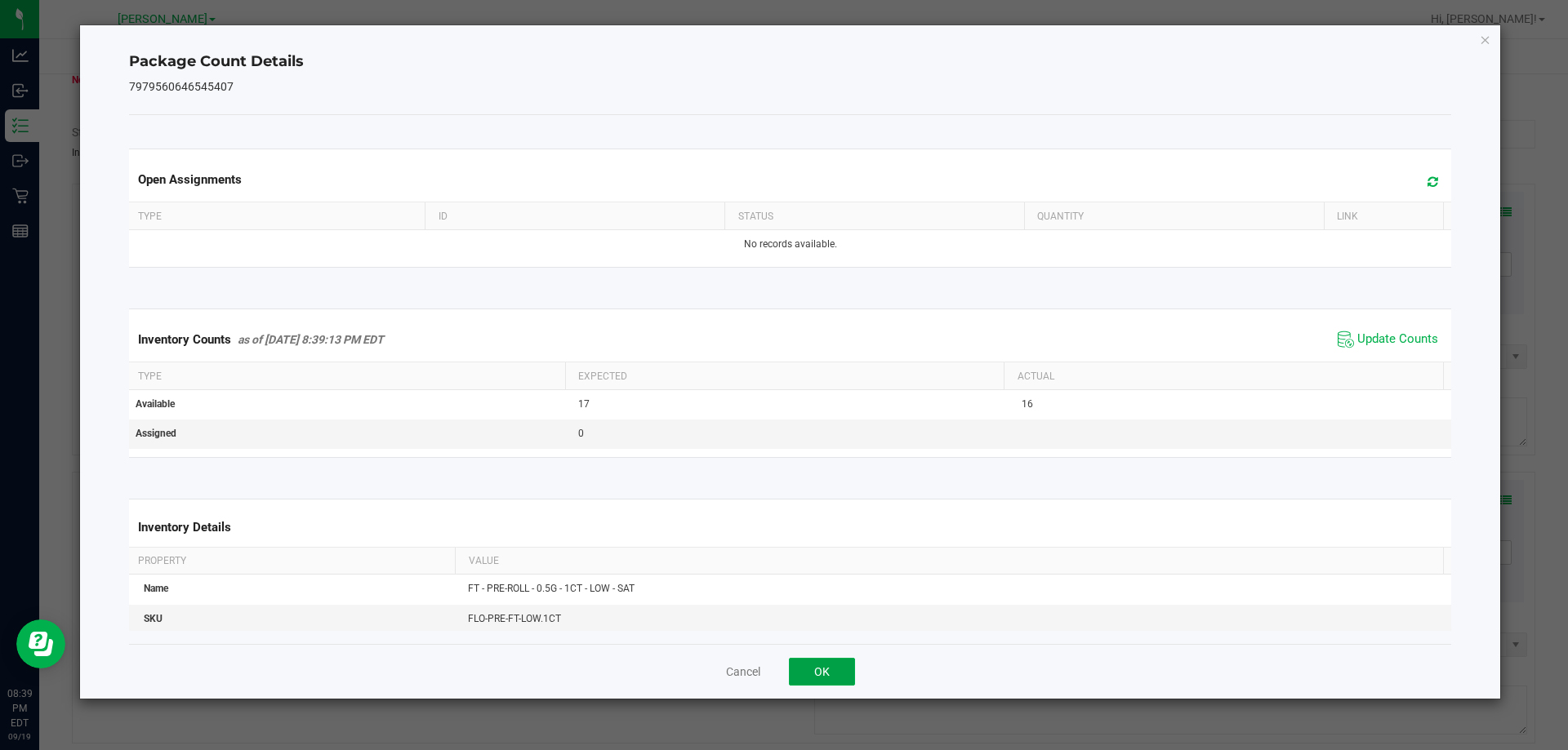
click at [803, 663] on button "OK" at bounding box center [822, 672] width 66 height 28
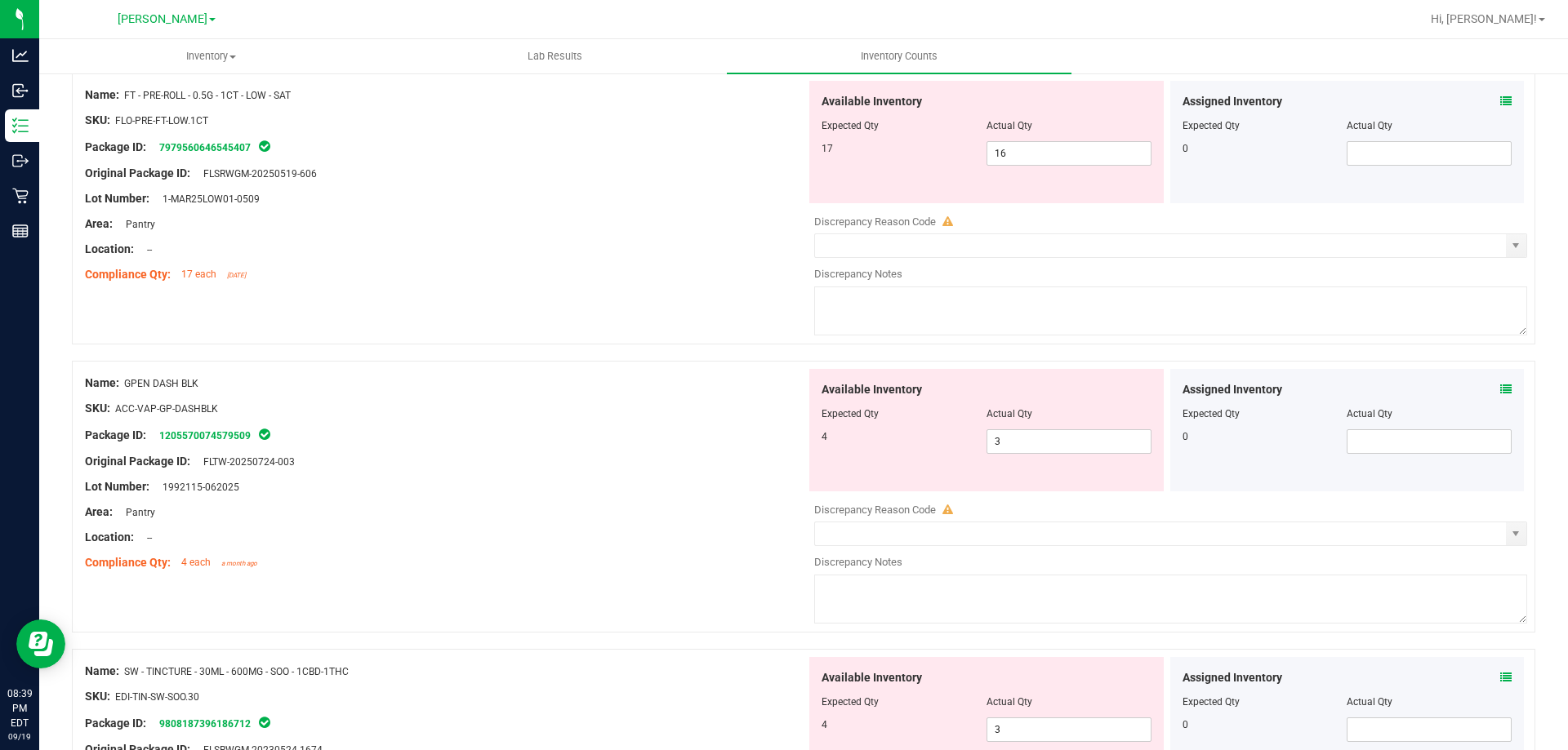
scroll to position [164, 0]
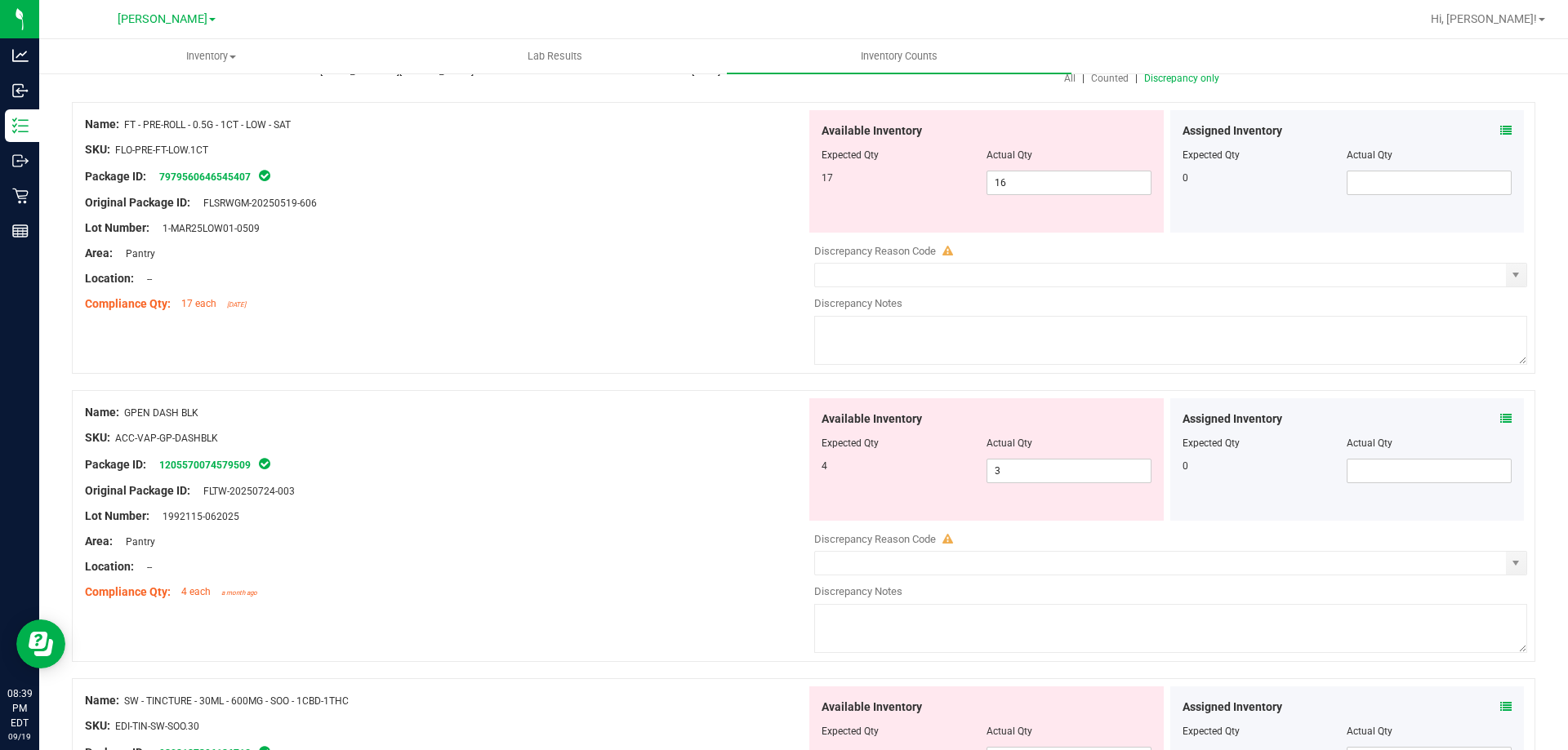
click at [606, 305] on div "Compliance Qty: 17 each [DATE]" at bounding box center [445, 304] width 721 height 17
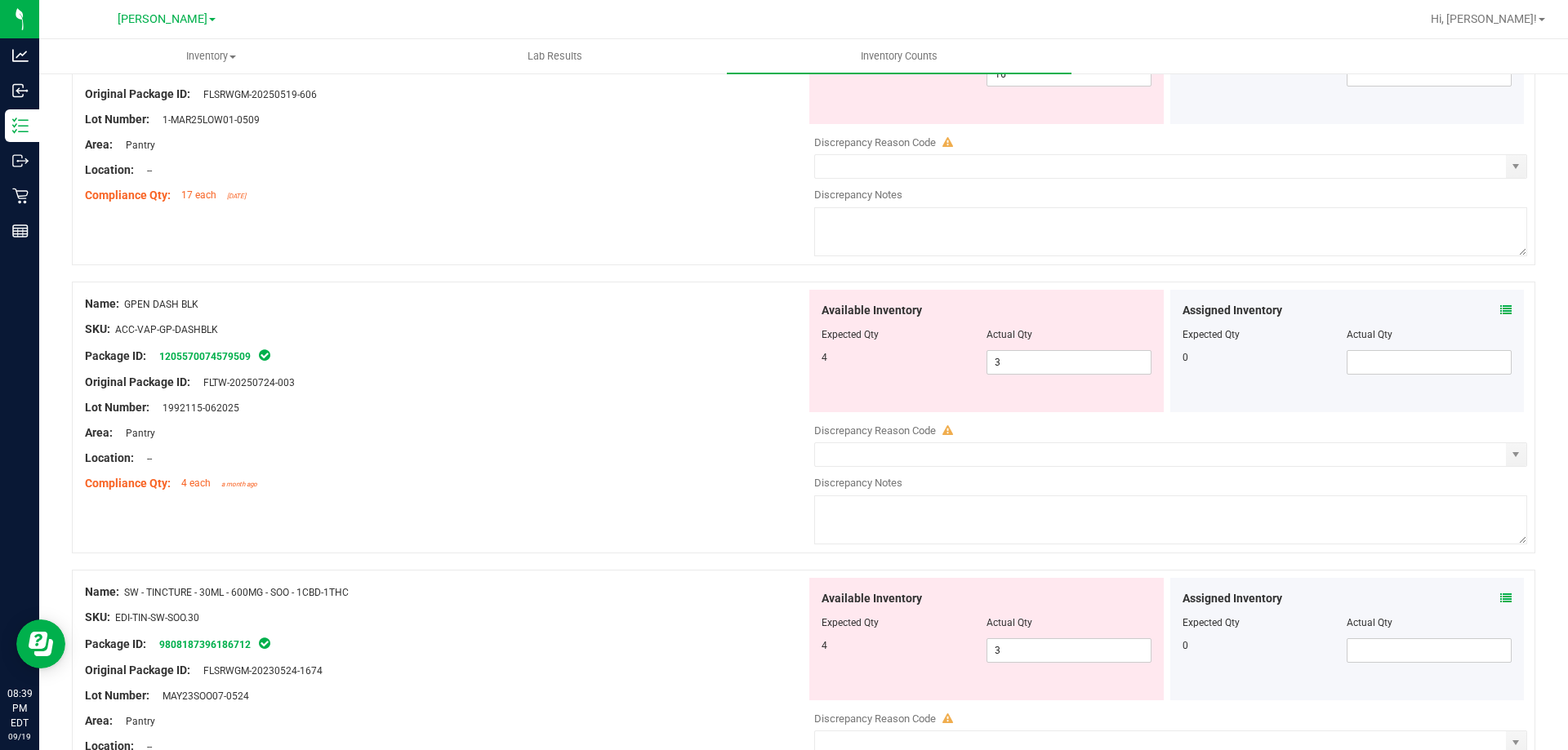
scroll to position [27, 0]
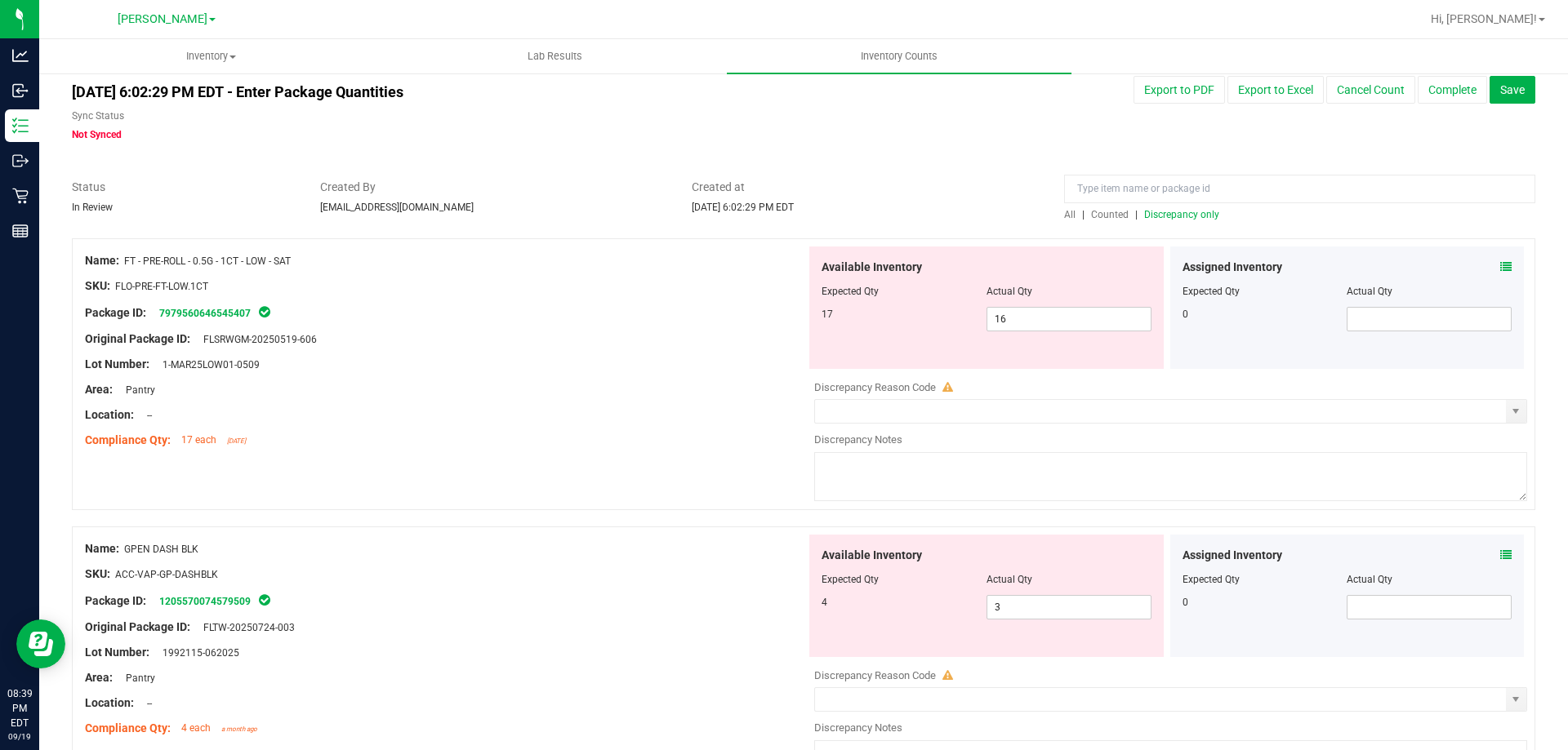
click at [557, 358] on div "Lot Number: 1-MAR25LOW01-0509" at bounding box center [445, 365] width 721 height 17
click at [1059, 315] on span "16 16" at bounding box center [1068, 319] width 165 height 24
click at [1059, 315] on input "16" at bounding box center [1069, 319] width 164 height 23
type input "17"
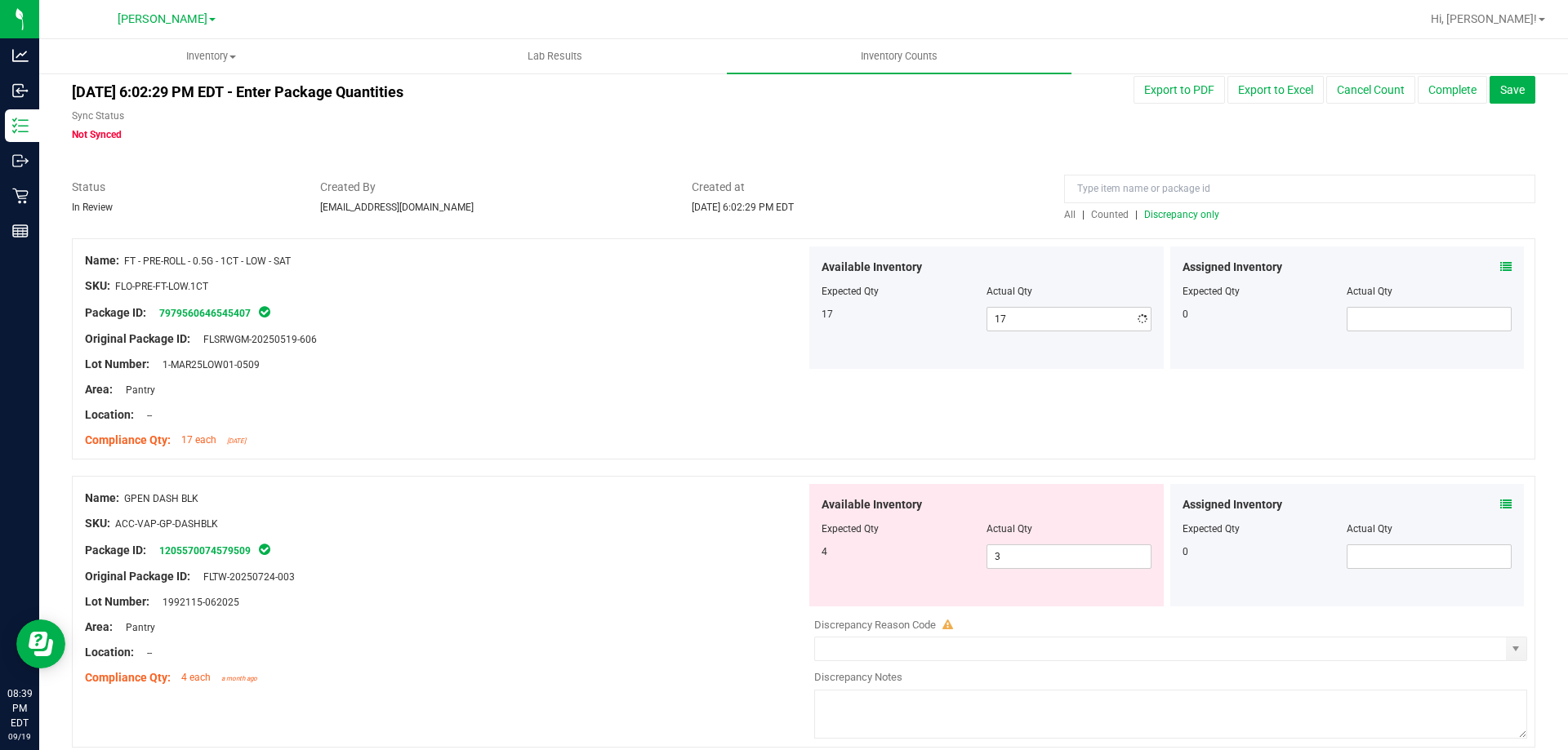
click at [444, 390] on div "Area: Pantry" at bounding box center [445, 390] width 721 height 17
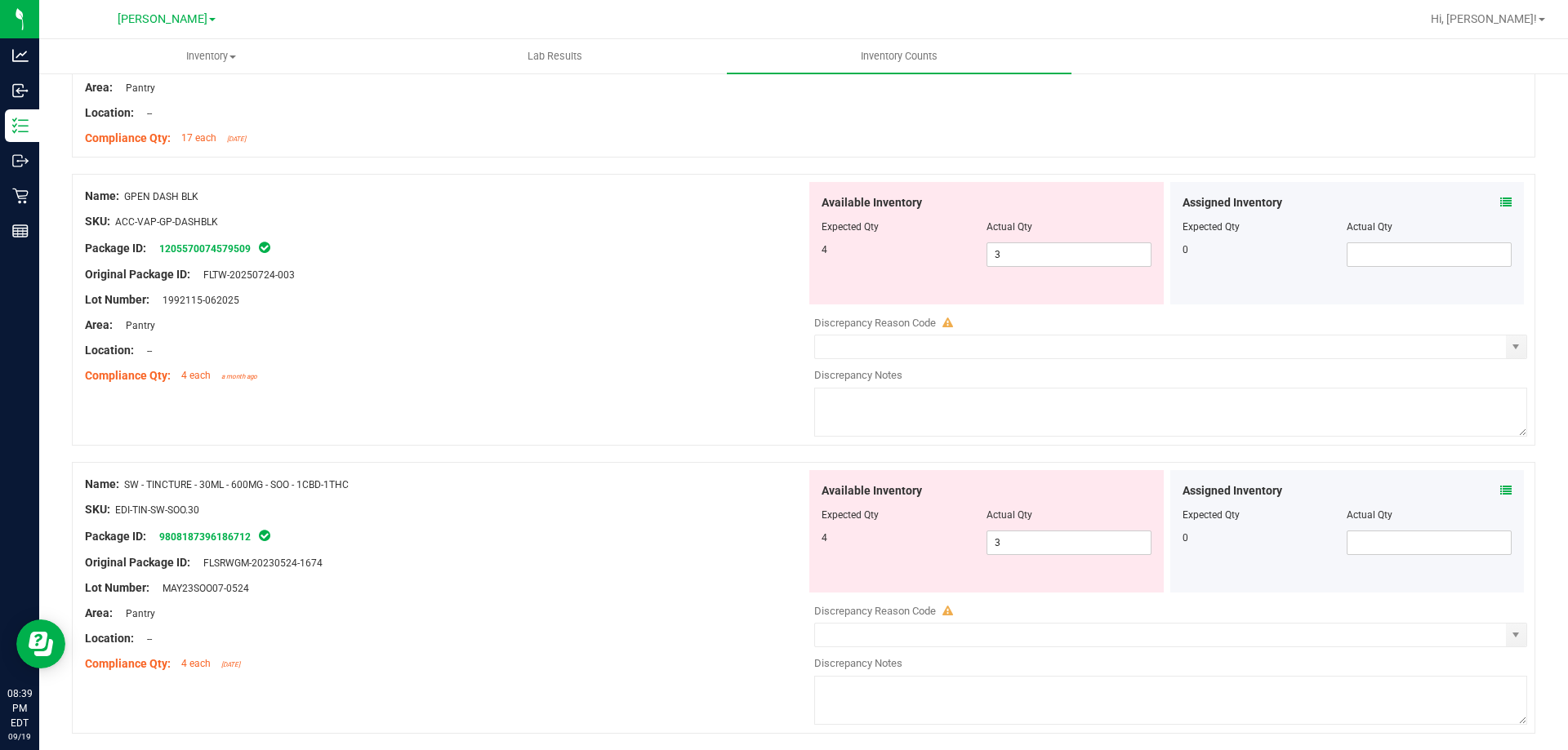
scroll to position [354, 0]
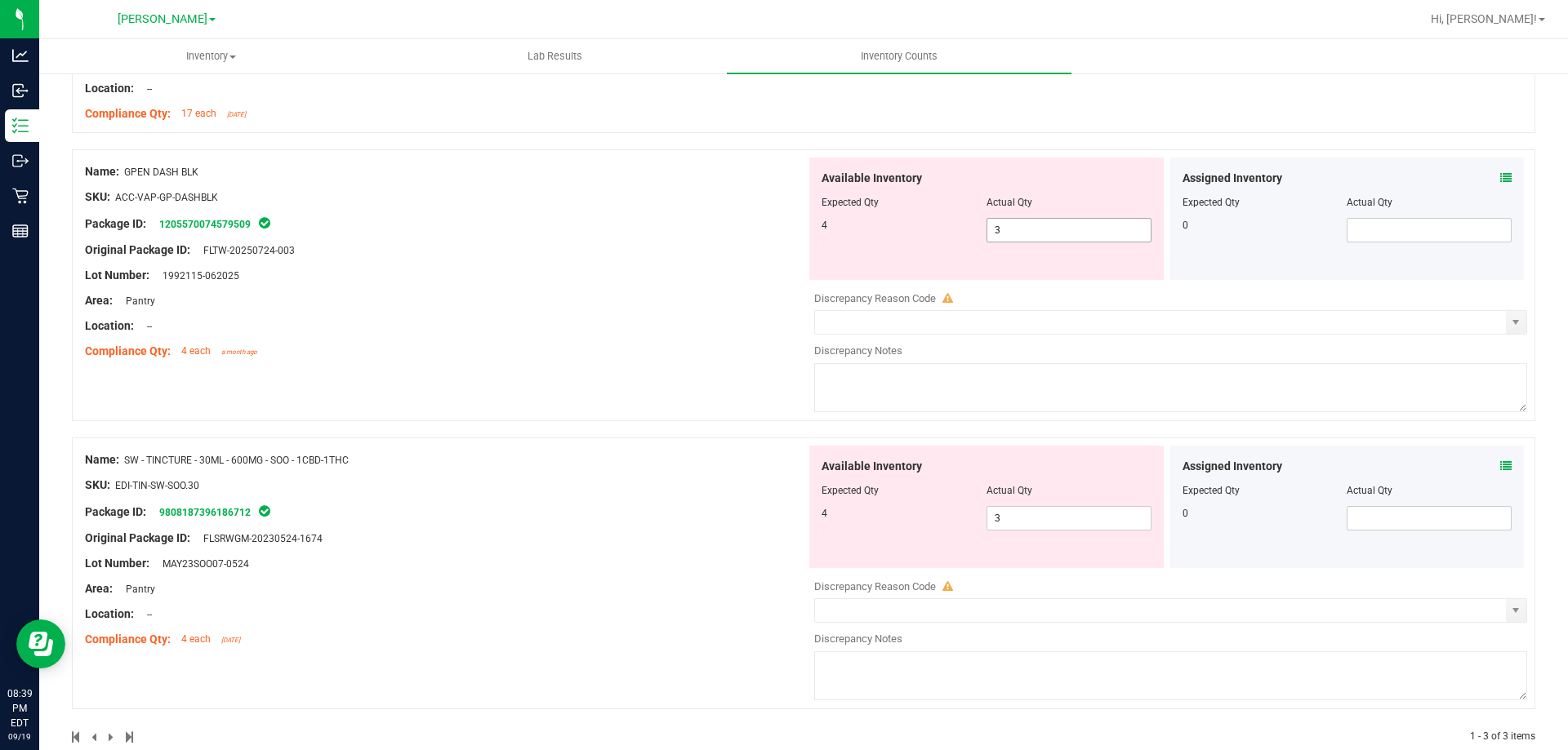
click at [1014, 216] on div at bounding box center [986, 214] width 330 height 8
click at [1021, 234] on span "3 3" at bounding box center [1068, 230] width 165 height 24
click at [1021, 234] on input "3" at bounding box center [1069, 230] width 164 height 23
type input "4"
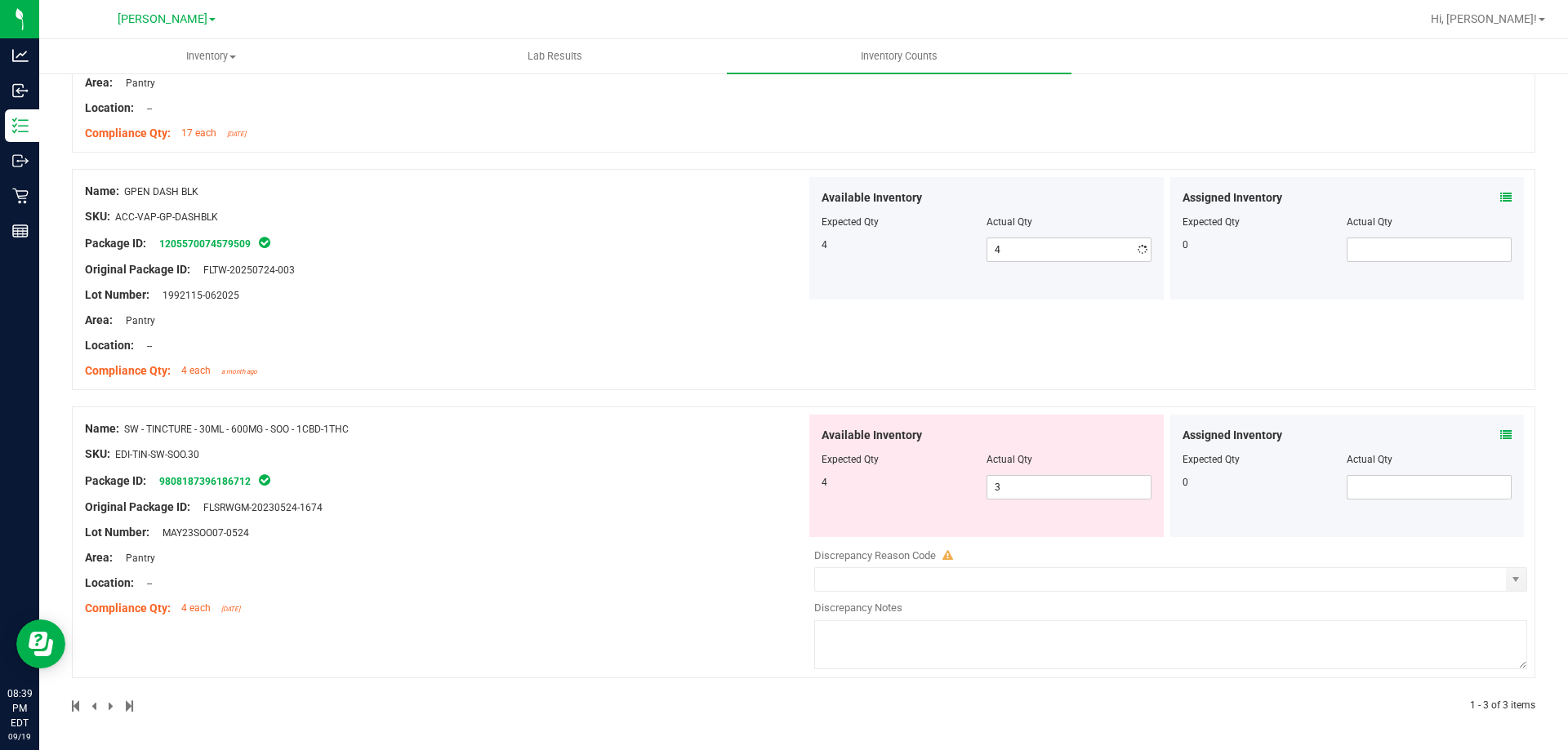
click at [504, 342] on div "Name: GPEN DASH BLK SKU: ACC-VAP-GP-DASHBLK Package ID: 1205570074579509 Origin…" at bounding box center [445, 281] width 721 height 208
click at [1041, 480] on span "3 3" at bounding box center [1068, 488] width 165 height 24
click at [1041, 480] on input "3" at bounding box center [1069, 488] width 164 height 23
type input "4"
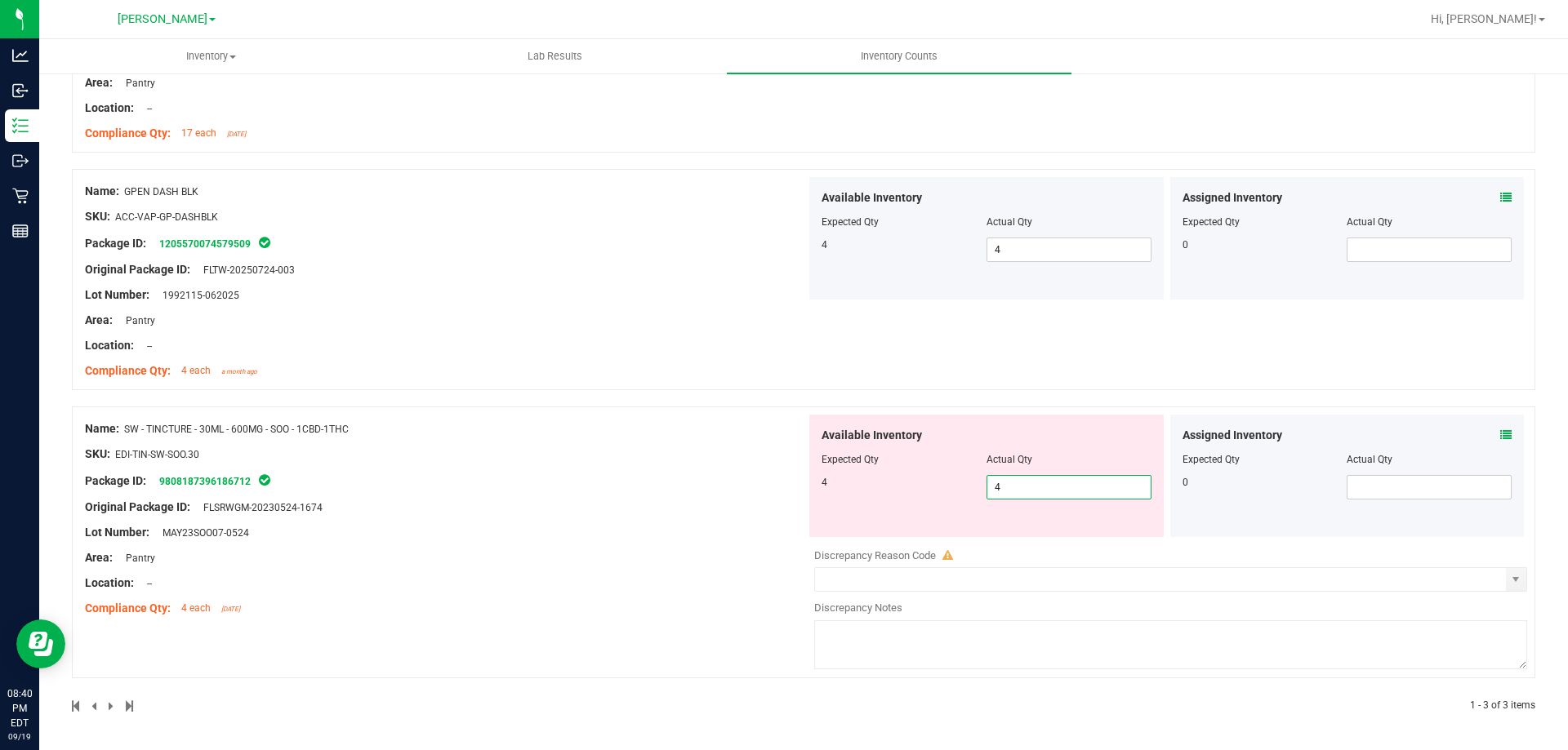
type input "4"
click at [645, 492] on div "Name: SW - TINCTURE - 30ML - 600MG - SOO - 1CBD-1THC SKU: EDI-TIN-SW-SOO.30 Pac…" at bounding box center [445, 519] width 721 height 208
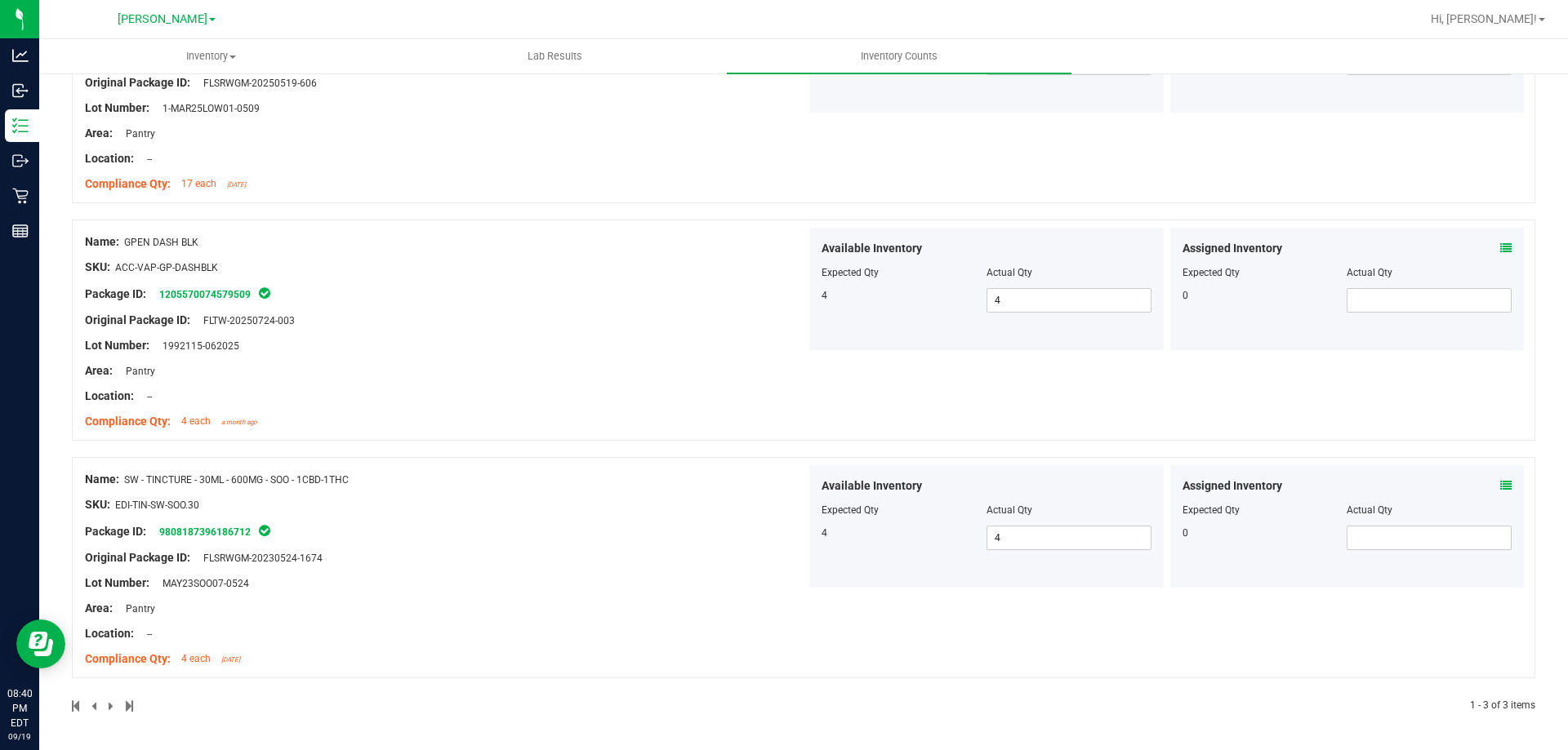
scroll to position [0, 0]
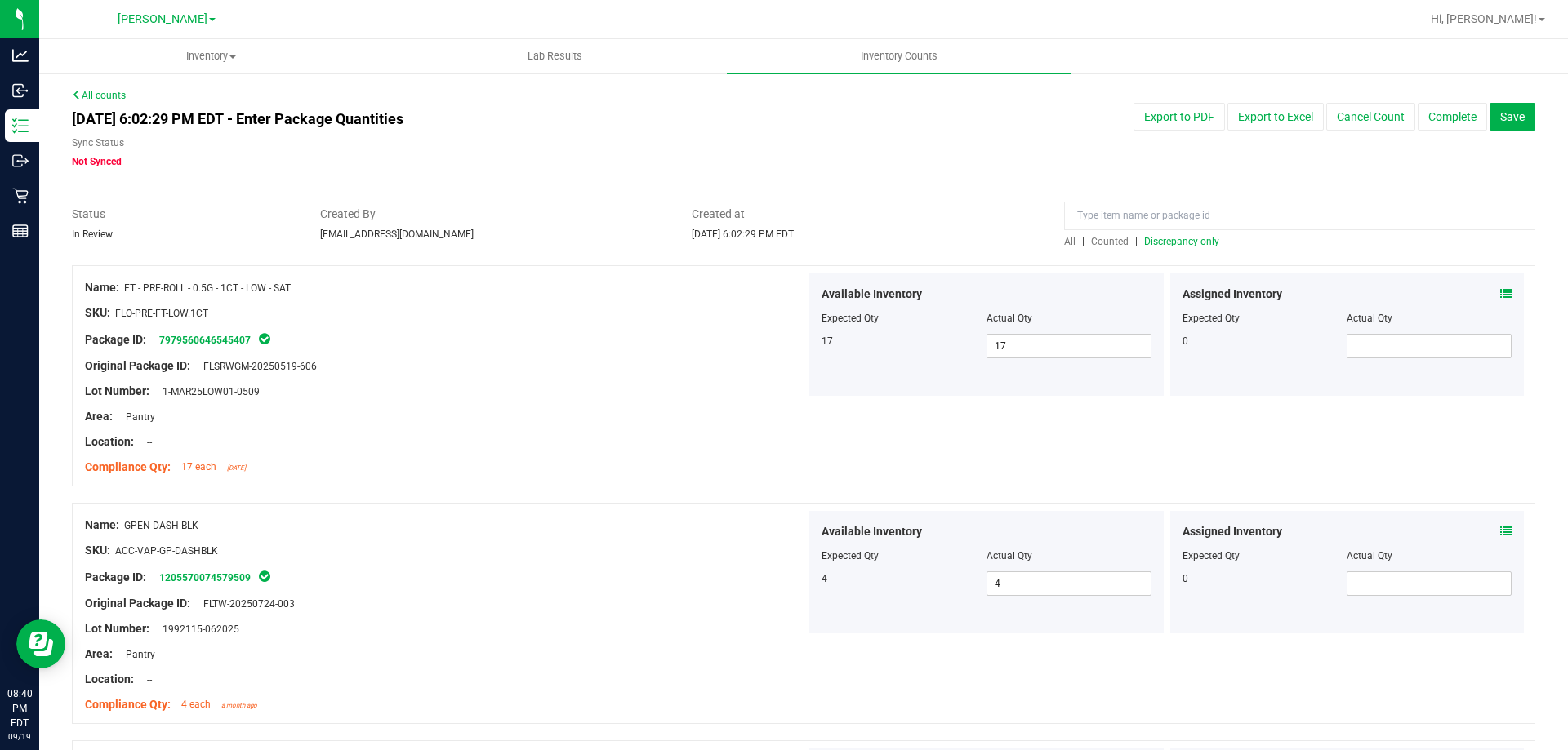
click at [1182, 244] on span "Discrepancy only" at bounding box center [1181, 242] width 75 height 11
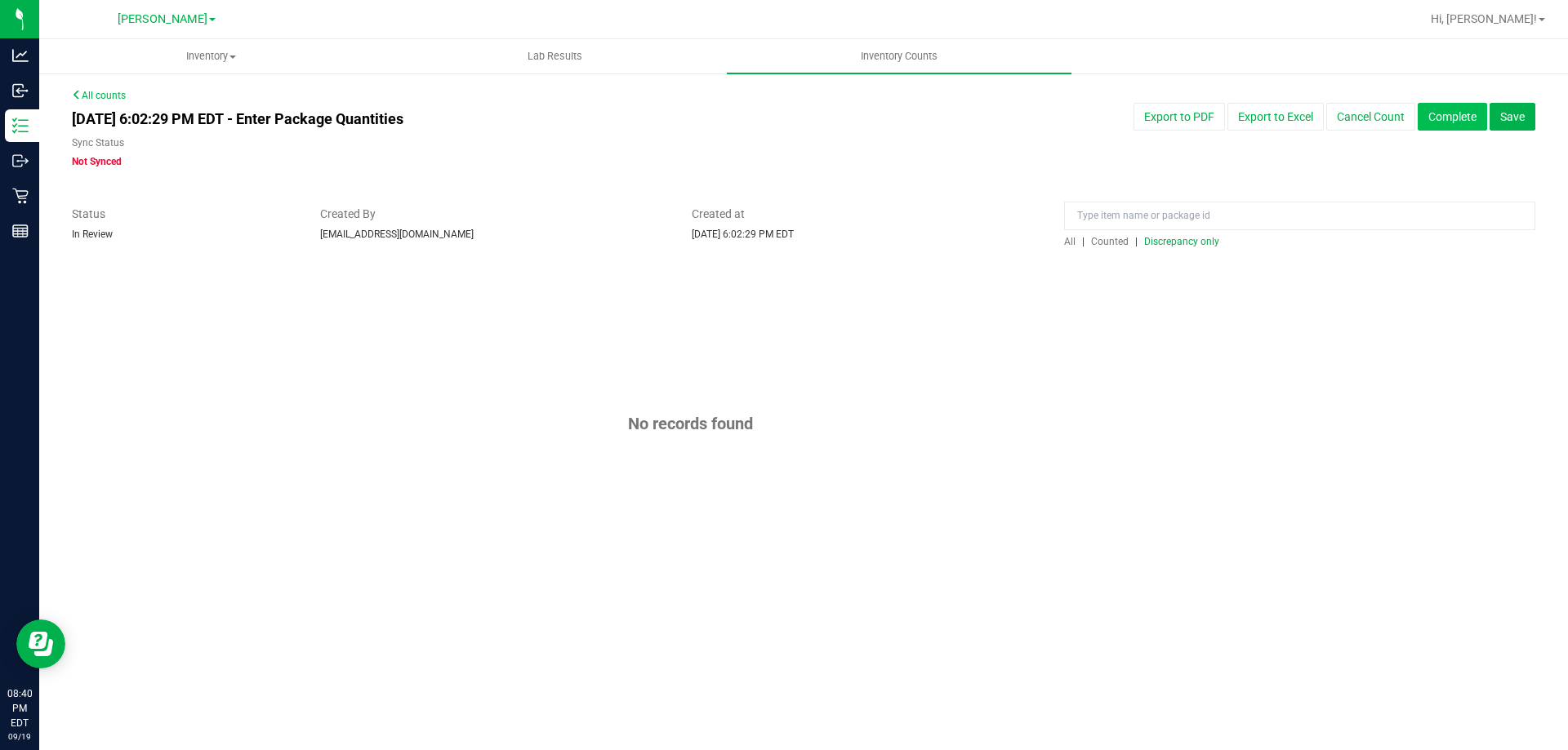
click at [1436, 117] on button "Complete" at bounding box center [1452, 117] width 70 height 28
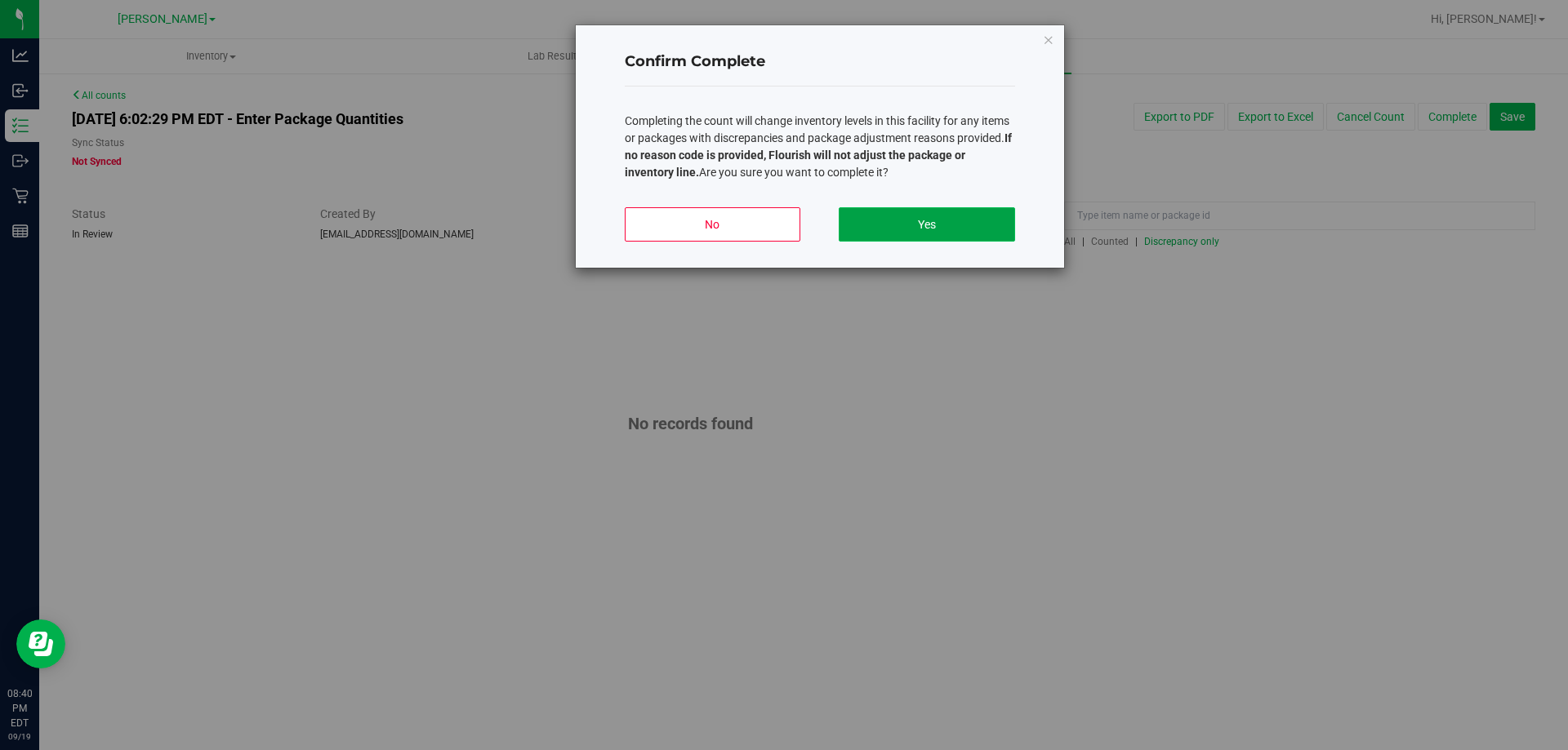
click at [897, 223] on button "Yes" at bounding box center [926, 224] width 176 height 34
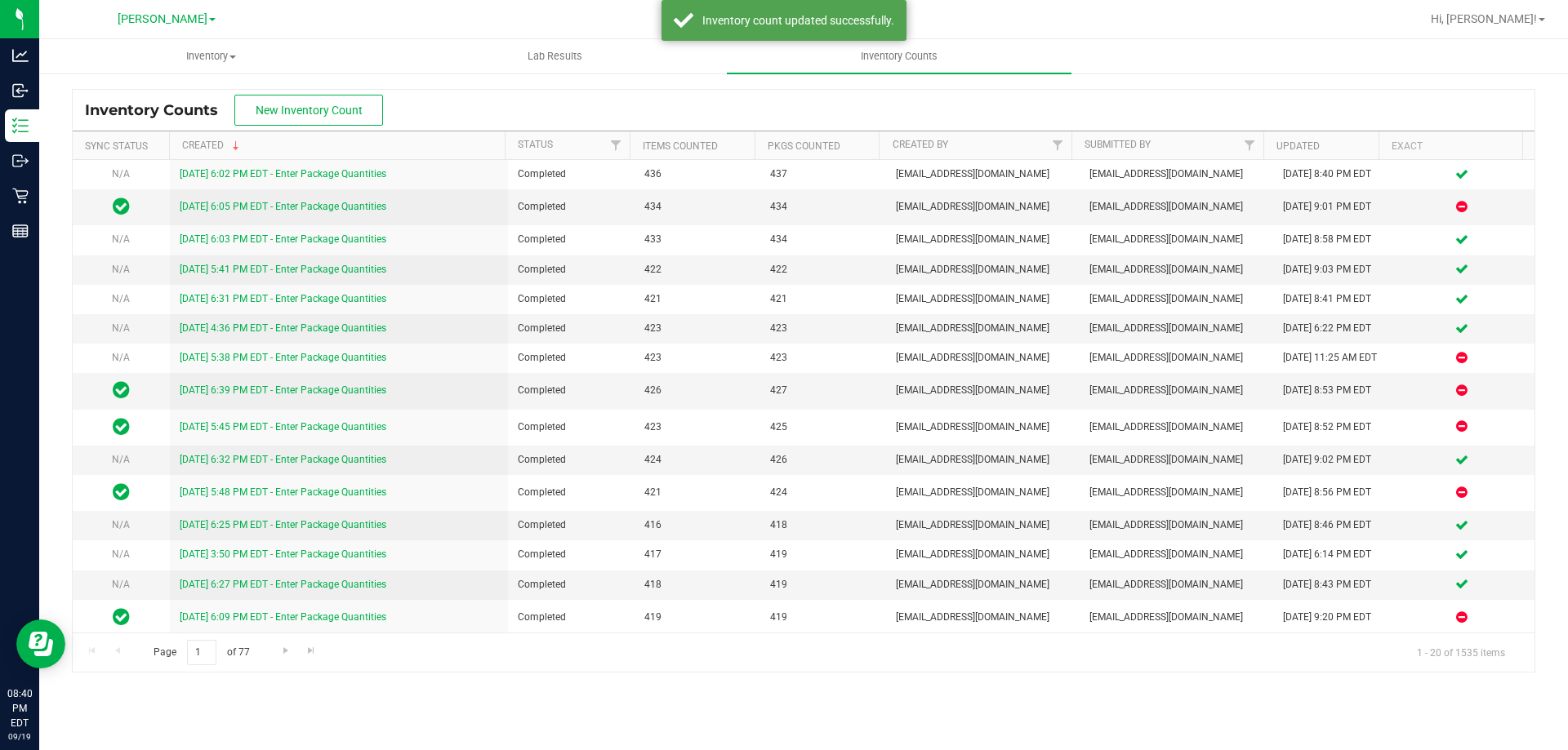
click at [819, 703] on div "Inventory All packages All inventory Waste log Create inventory Lab Results Inv…" at bounding box center [803, 395] width 1529 height 711
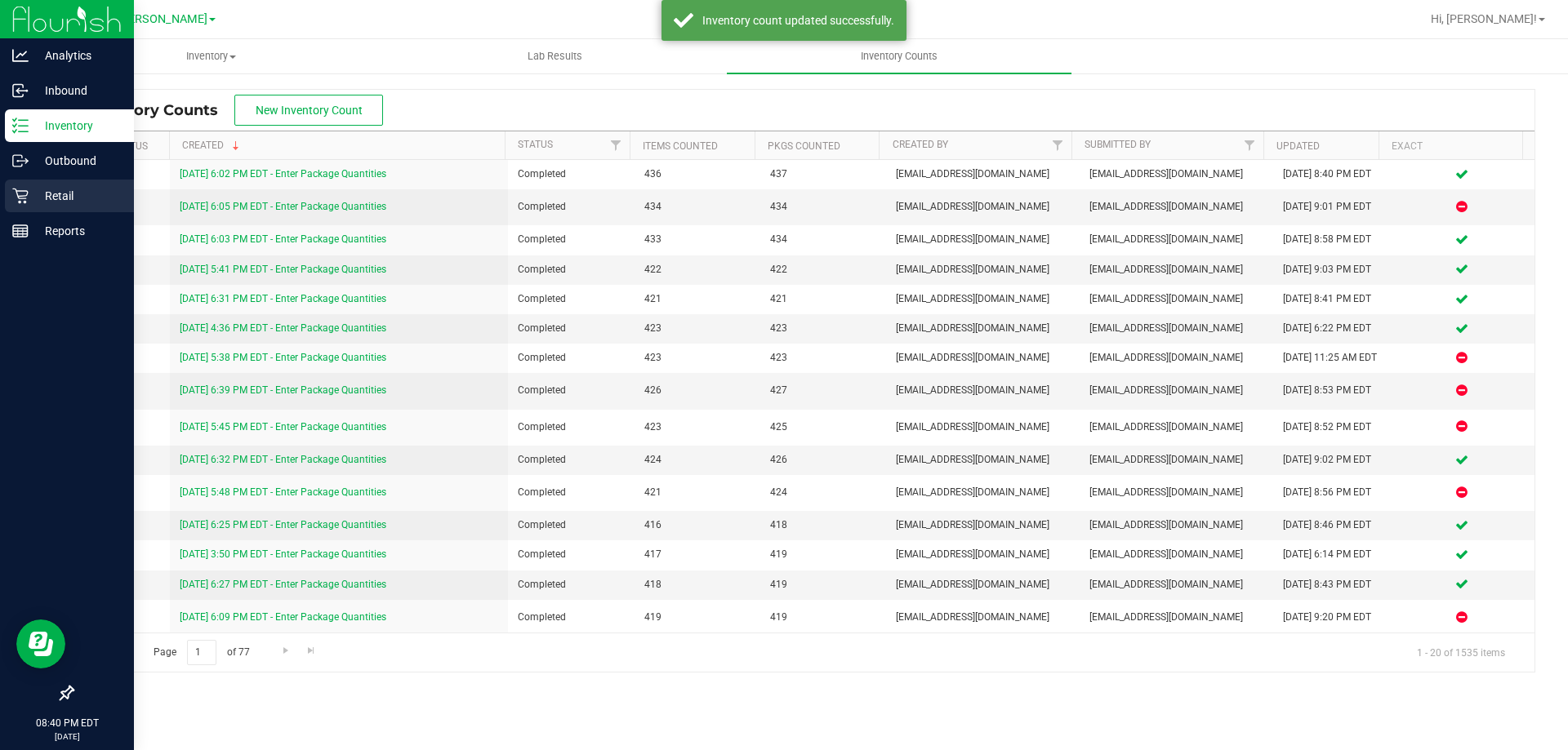
click at [21, 199] on icon at bounding box center [20, 196] width 17 height 17
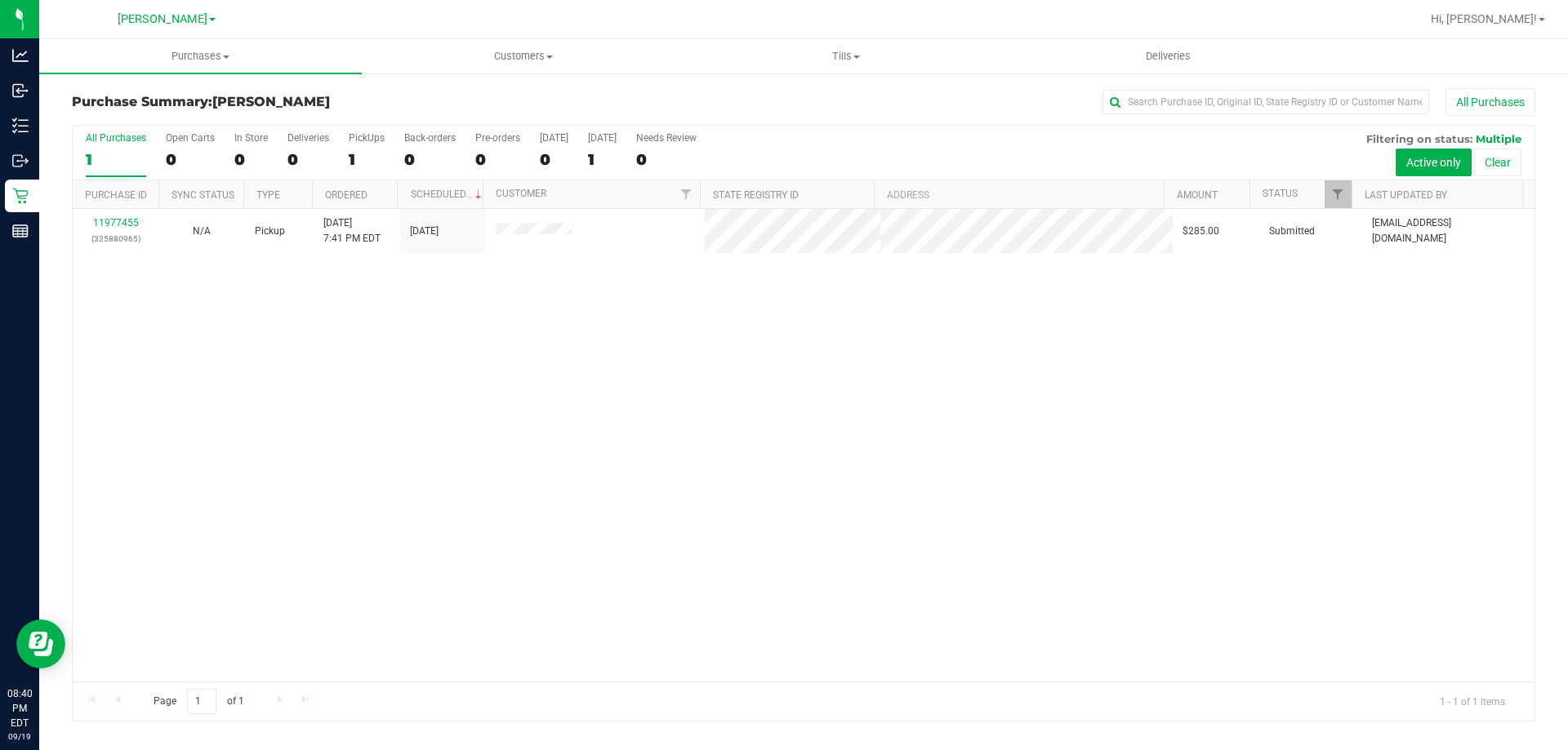
click at [510, 381] on div "11977455 (325880965) N/A Pickup [DATE] 7:41 PM EDT 9/20/2025 $285.00 Submitted …" at bounding box center [803, 446] width 1462 height 473
click at [590, 378] on div "11977455 (325880965) N/A Pickup [DATE] 7:41 PM EDT 9/20/2025 $285.00 Submitted …" at bounding box center [803, 446] width 1462 height 473
